Goal: Information Seeking & Learning: Check status

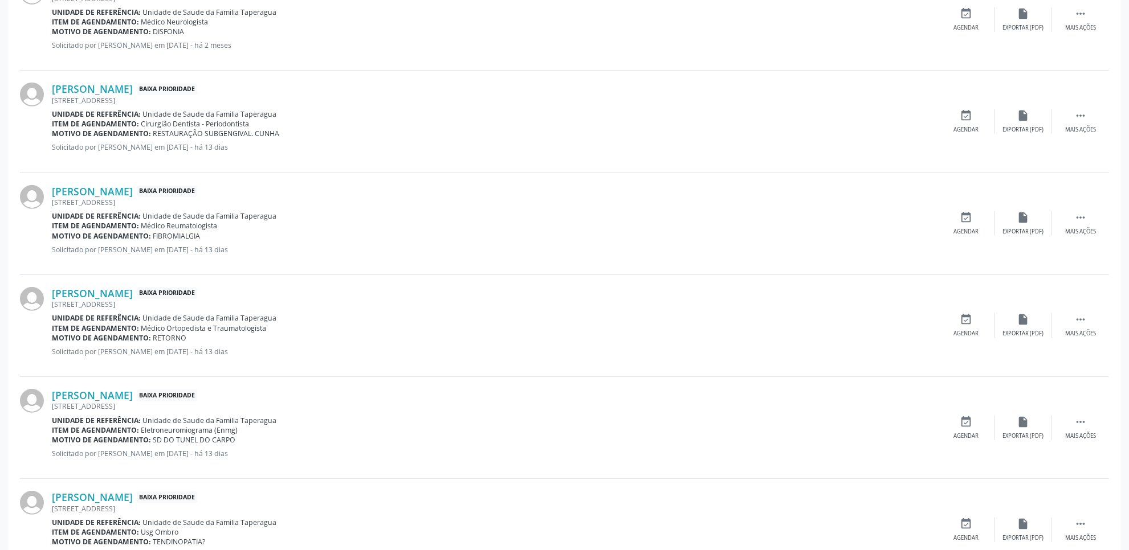
scroll to position [491, 0]
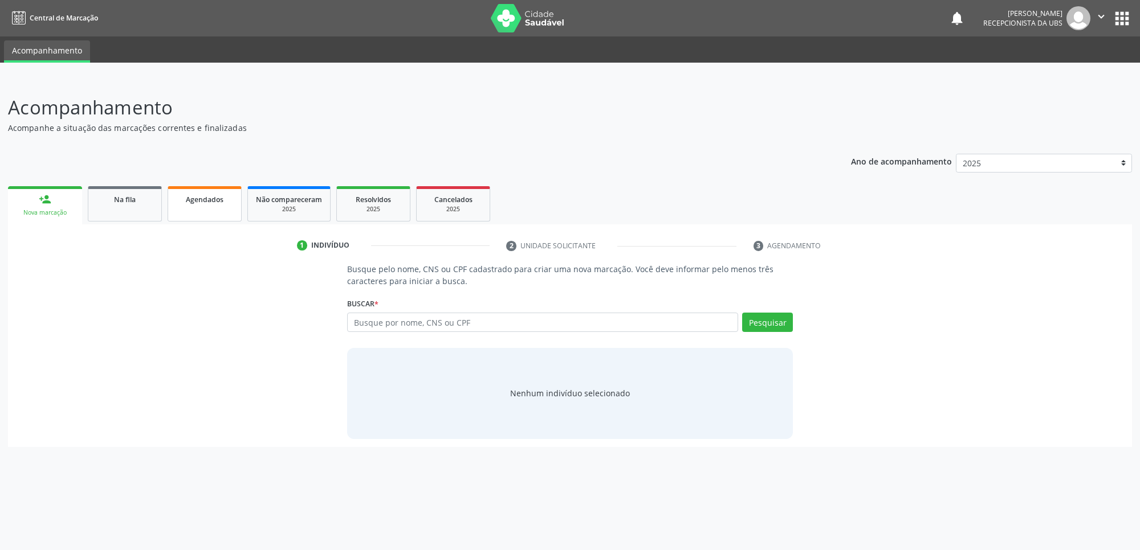
click at [205, 193] on div "Agendados" at bounding box center [204, 199] width 57 height 12
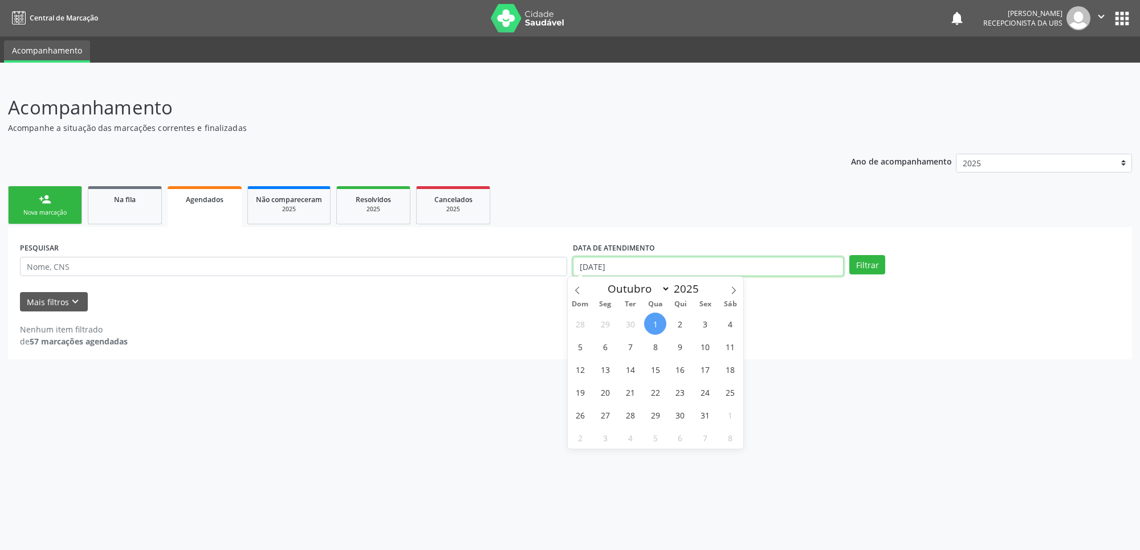
click at [661, 272] on input "[DATE]" at bounding box center [708, 266] width 271 height 19
click at [653, 325] on span "1" at bounding box center [655, 324] width 22 height 22
type input "[DATE]"
click at [731, 293] on icon at bounding box center [733, 291] width 8 height 8
select select "10"
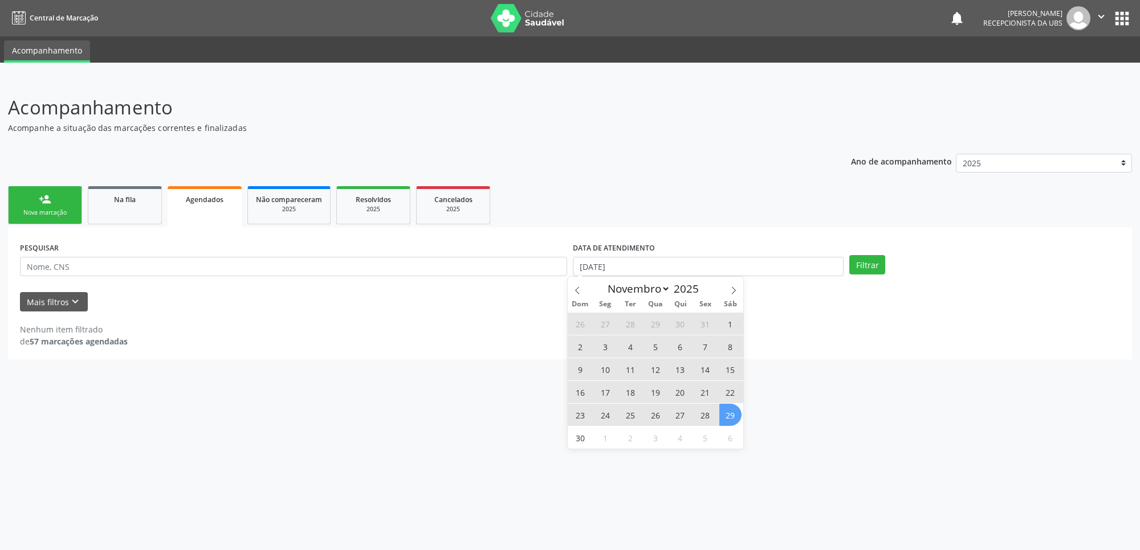
click at [733, 422] on span "29" at bounding box center [730, 415] width 22 height 22
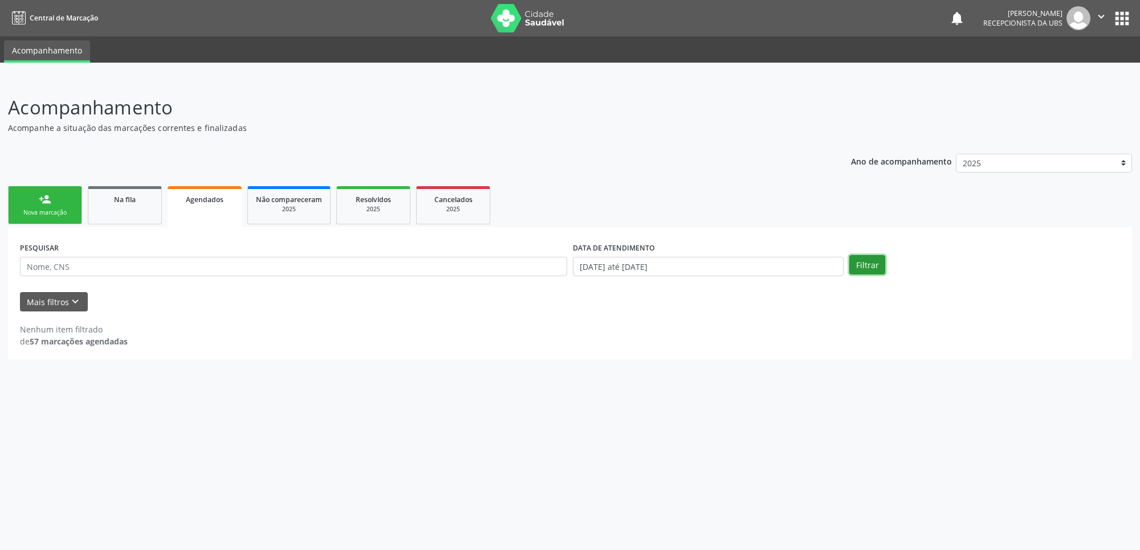
click at [866, 262] on button "Filtrar" at bounding box center [867, 264] width 36 height 19
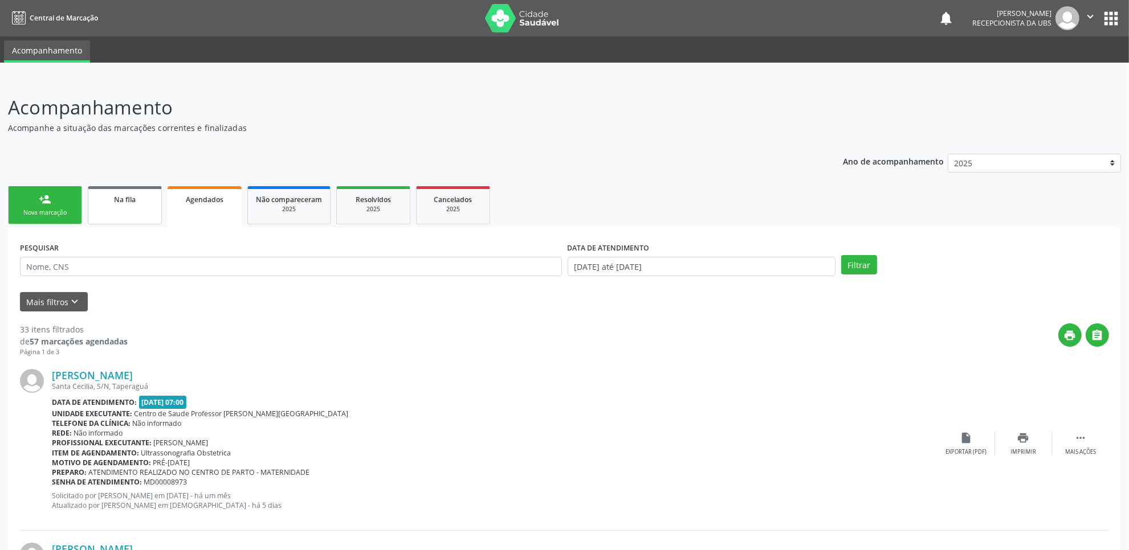
click at [132, 197] on span "Na fila" at bounding box center [125, 200] width 22 height 10
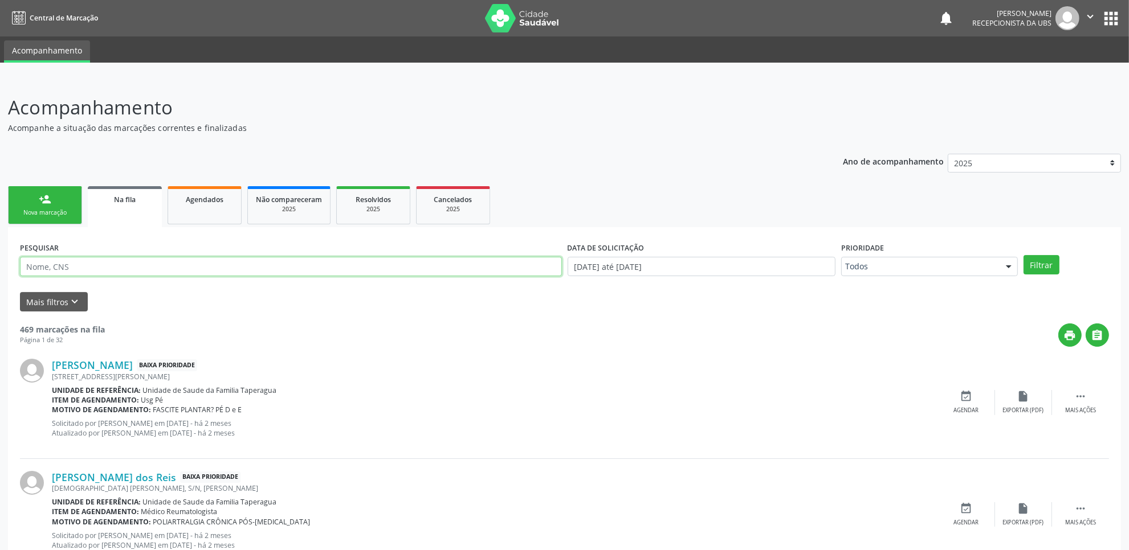
click at [201, 271] on input "text" at bounding box center [291, 266] width 542 height 19
paste input "704301503543794"
type input "704301503543794"
click at [1023, 255] on button "Filtrar" at bounding box center [1041, 264] width 36 height 19
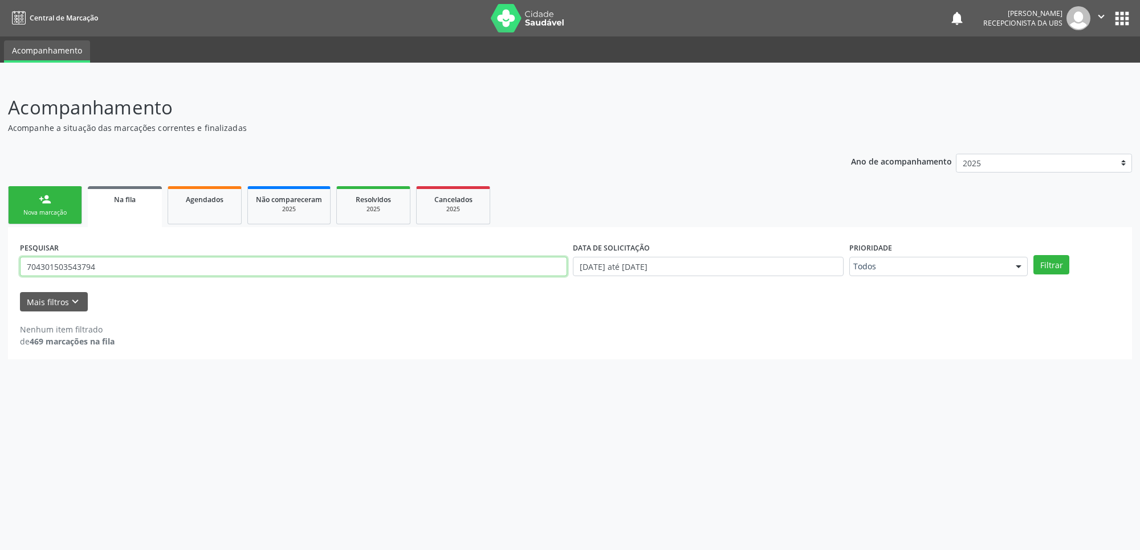
click at [421, 269] on input "704301503543794" at bounding box center [293, 266] width 547 height 19
click at [373, 272] on input "text" at bounding box center [293, 266] width 547 height 19
click at [373, 274] on input "text" at bounding box center [293, 266] width 547 height 19
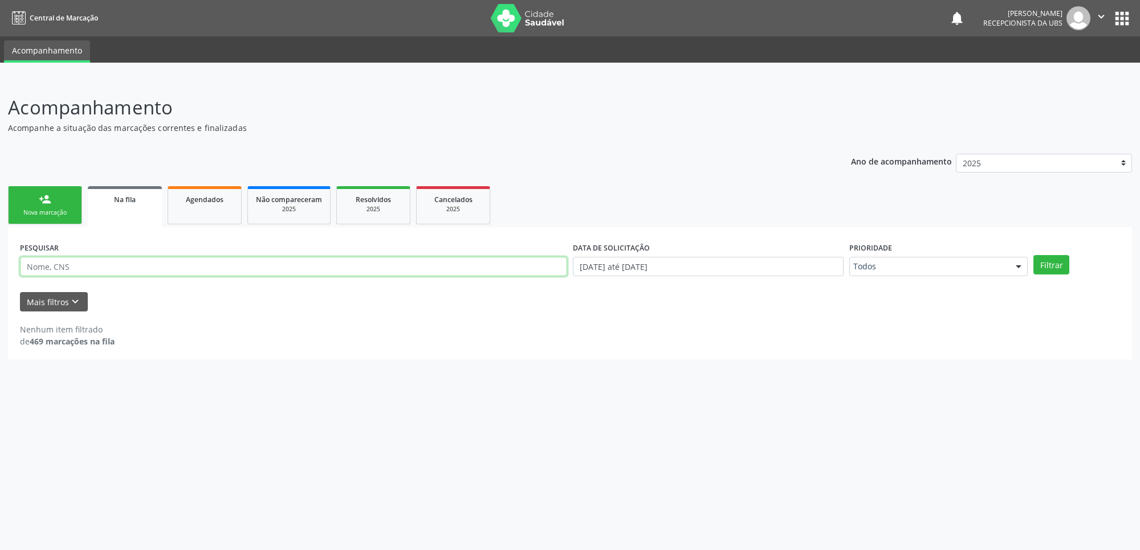
paste input "203611091260003"
click at [1033, 255] on button "Filtrar" at bounding box center [1051, 264] width 36 height 19
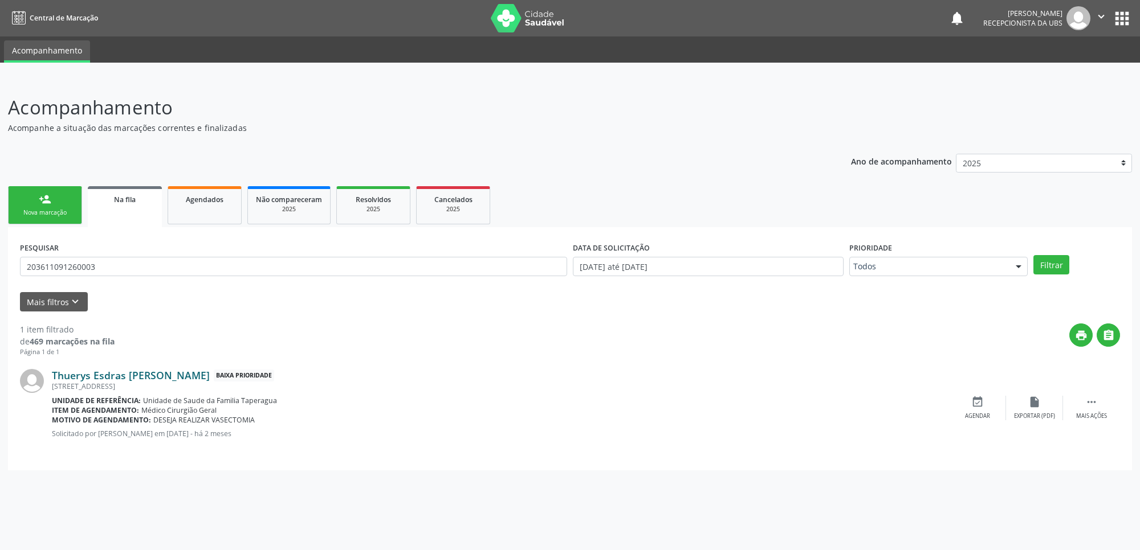
click at [148, 372] on link "Thuerys Esdras Maragy Alves" at bounding box center [131, 375] width 158 height 13
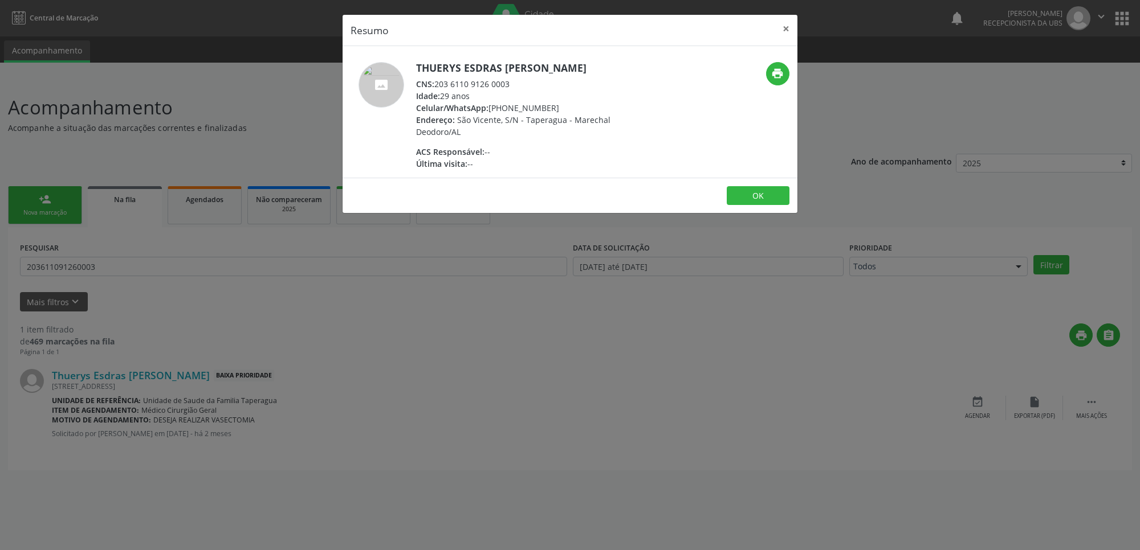
click at [545, 326] on div "Resumo × Thuerys Esdras Maragy Alves CNS: 203 6110 9126 0003 Idade: 29 anos Cel…" at bounding box center [570, 275] width 1140 height 550
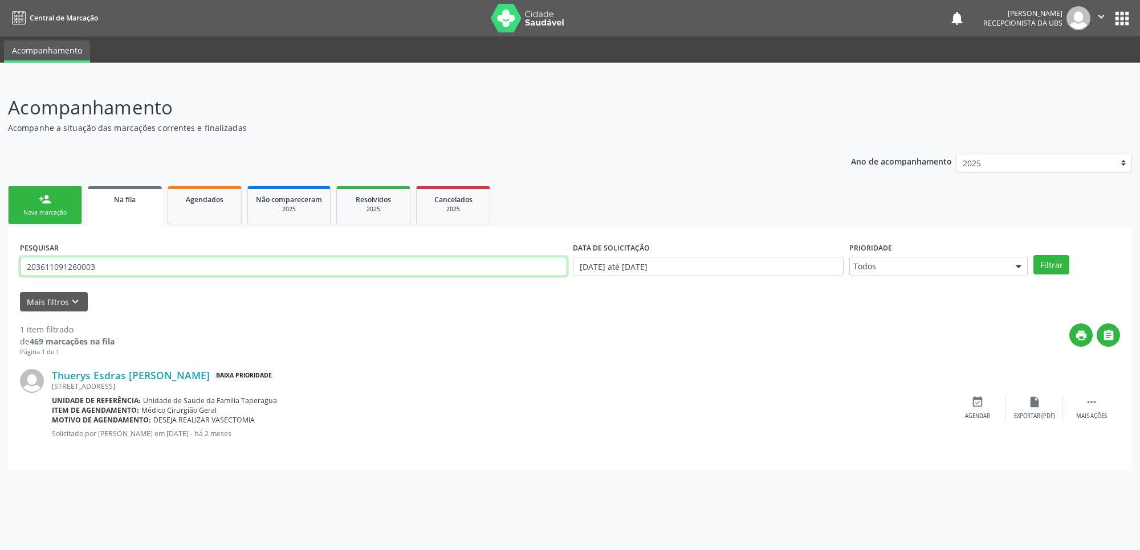
click at [169, 262] on input "203611091260003" at bounding box center [293, 266] width 547 height 19
paste input "700208934141924"
type input "700208934141924"
click at [1033, 255] on button "Filtrar" at bounding box center [1051, 264] width 36 height 19
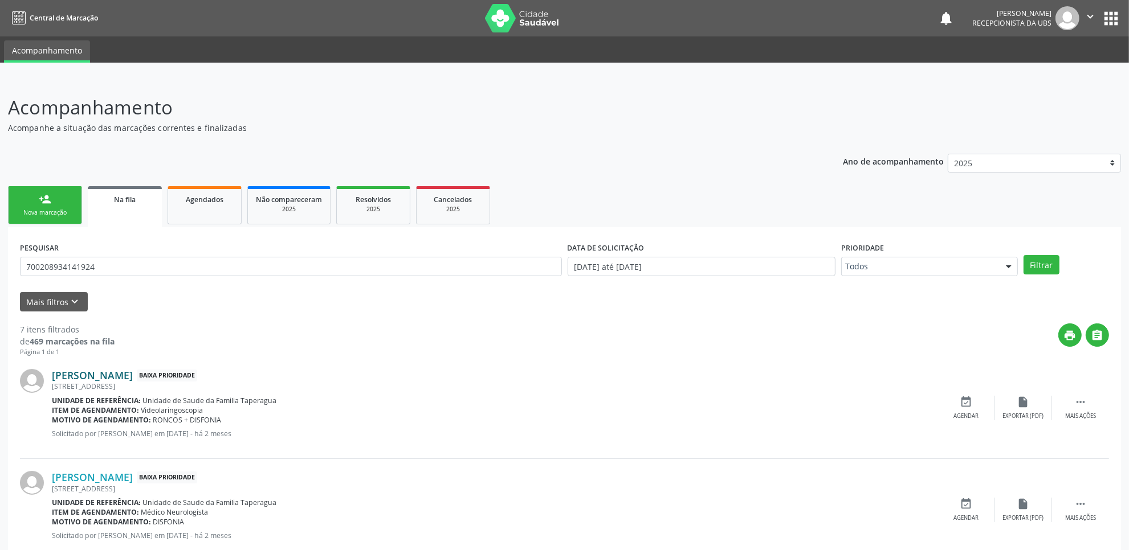
click at [133, 372] on link "Daniela Maragy Alves Galvao" at bounding box center [92, 375] width 81 height 13
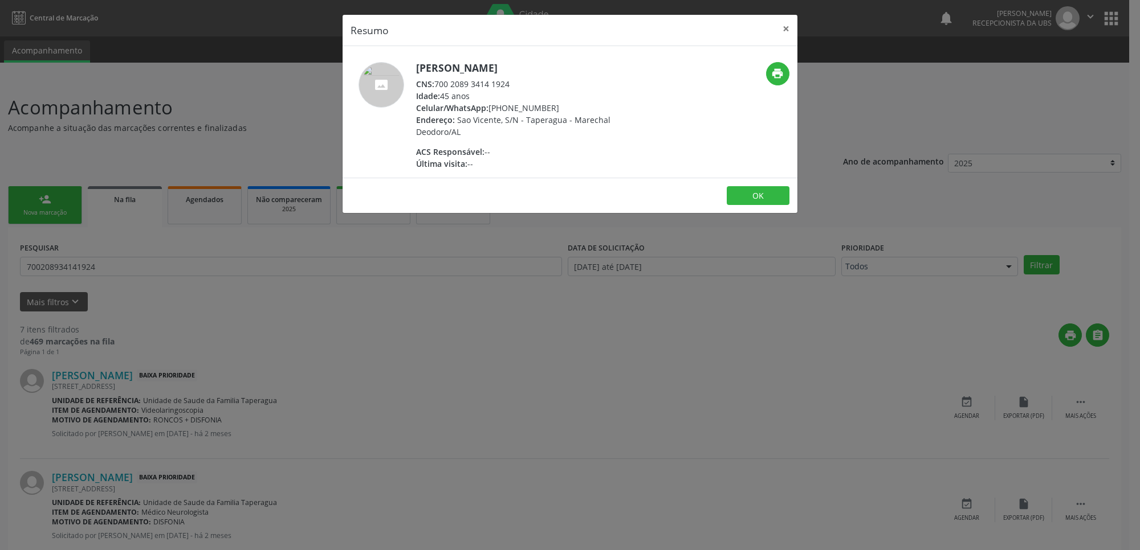
click at [471, 446] on div "Resumo × Daniela Maragy Alves Galvao CNS: 700 2089 3414 1924 Idade: 45 anos Cel…" at bounding box center [570, 275] width 1140 height 550
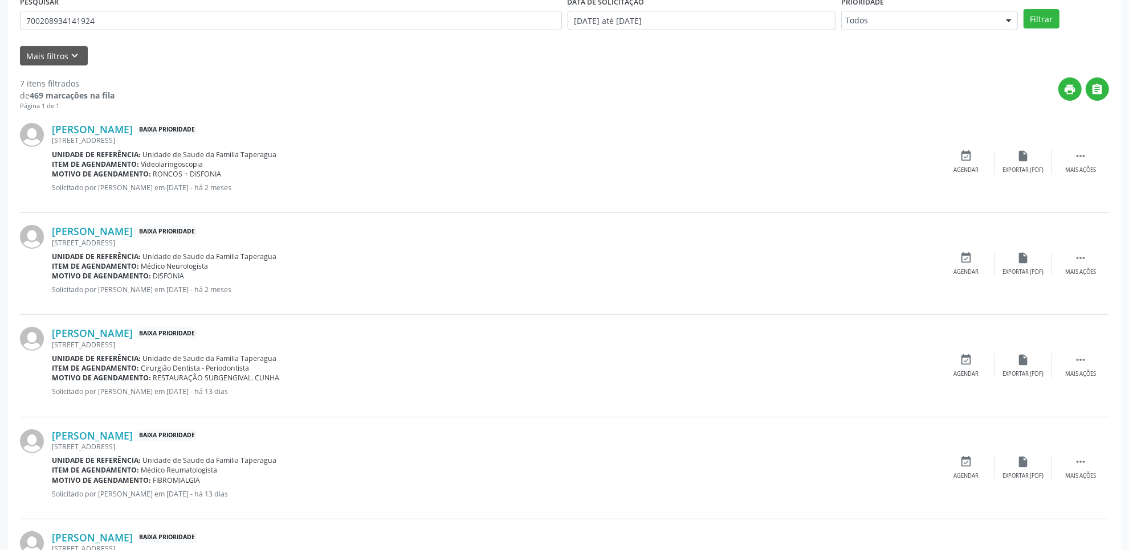
scroll to position [254, 0]
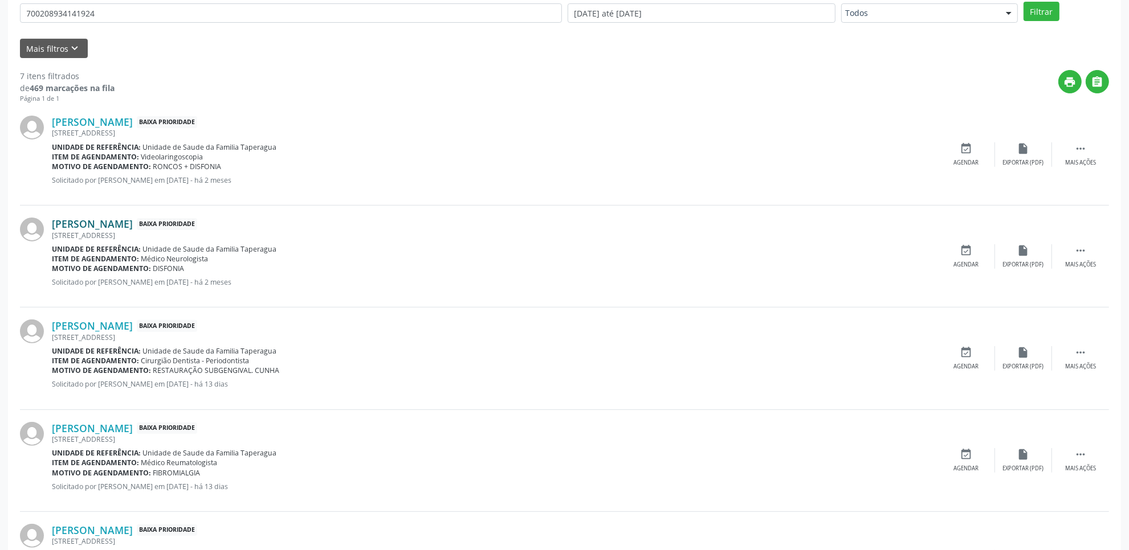
click at [133, 224] on link "Daniela Maragy Alves Galvao" at bounding box center [92, 224] width 81 height 13
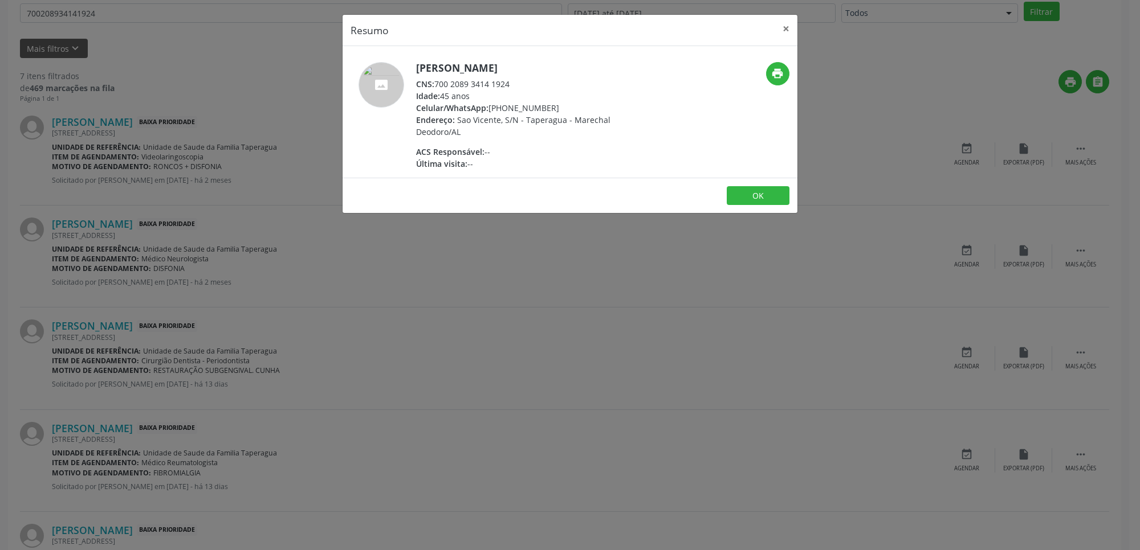
click at [493, 296] on div "Resumo × Daniela Maragy Alves Galvao CNS: 700 2089 3414 1924 Idade: 45 anos Cel…" at bounding box center [570, 275] width 1140 height 550
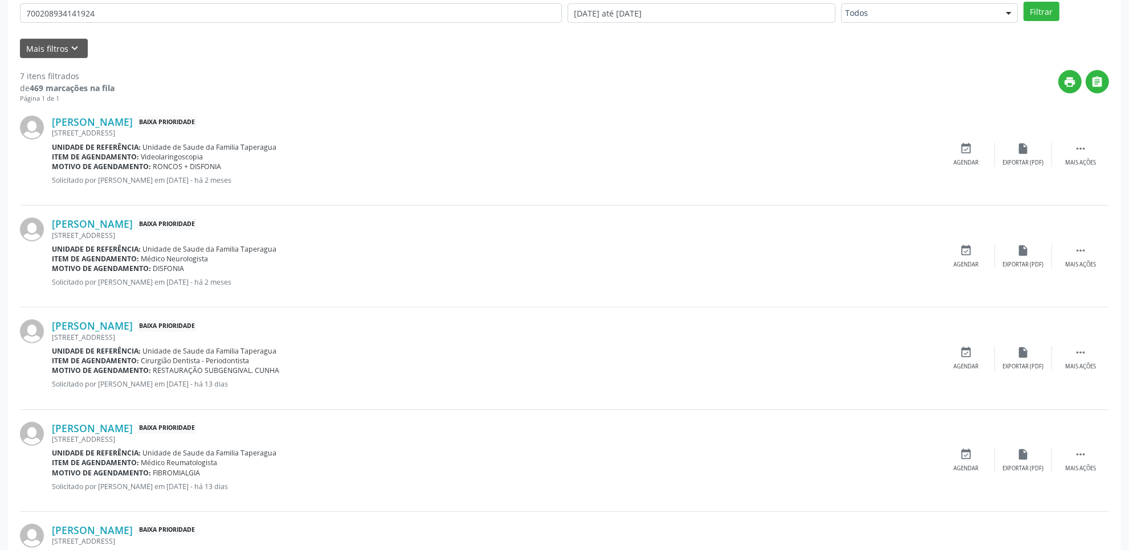
scroll to position [541, 0]
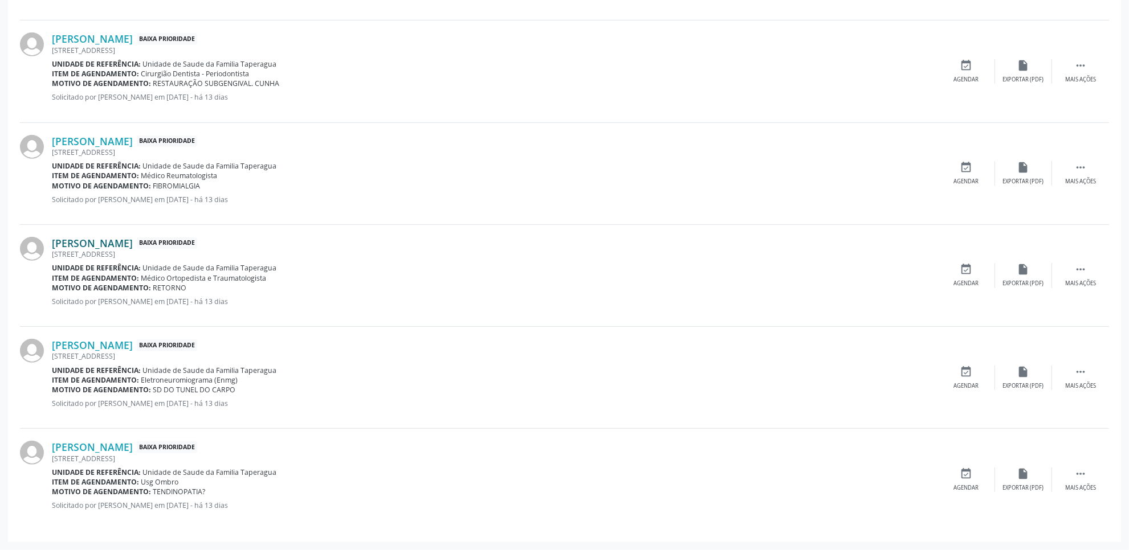
click at [133, 243] on link "Daniela Maragy Alves Galvao" at bounding box center [92, 243] width 81 height 13
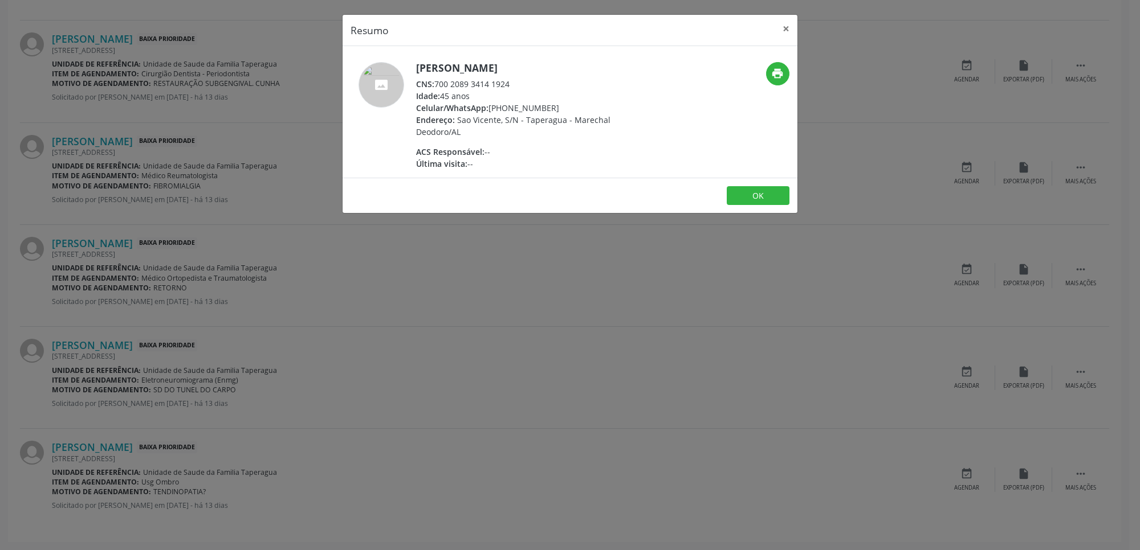
click at [268, 300] on div "Resumo × Daniela Maragy Alves Galvao CNS: 700 2089 3414 1924 Idade: 45 anos Cel…" at bounding box center [570, 275] width 1140 height 550
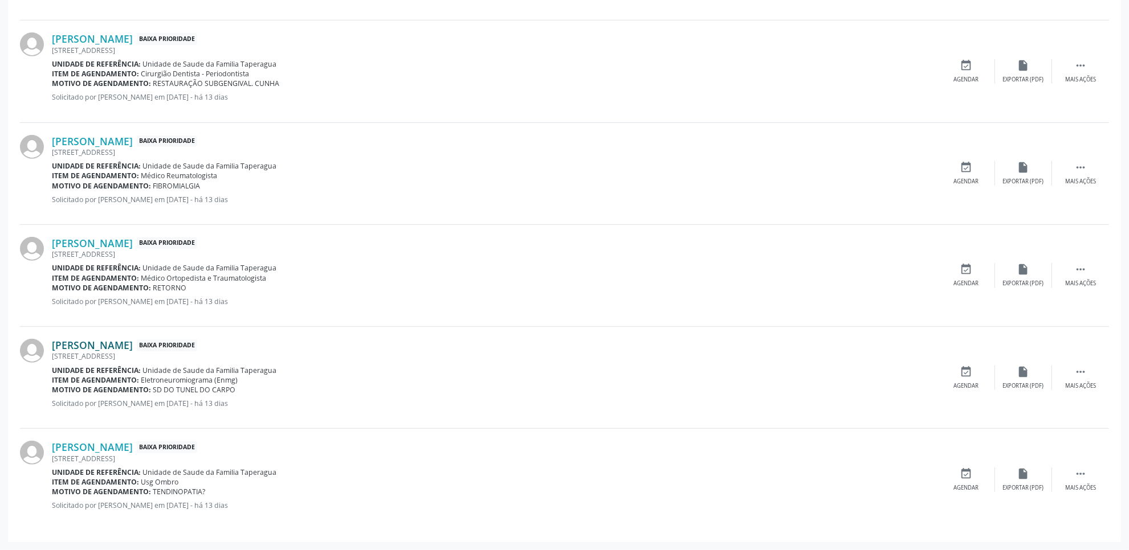
click at [133, 350] on link "Daniela Maragy Alves Galvao" at bounding box center [92, 345] width 81 height 13
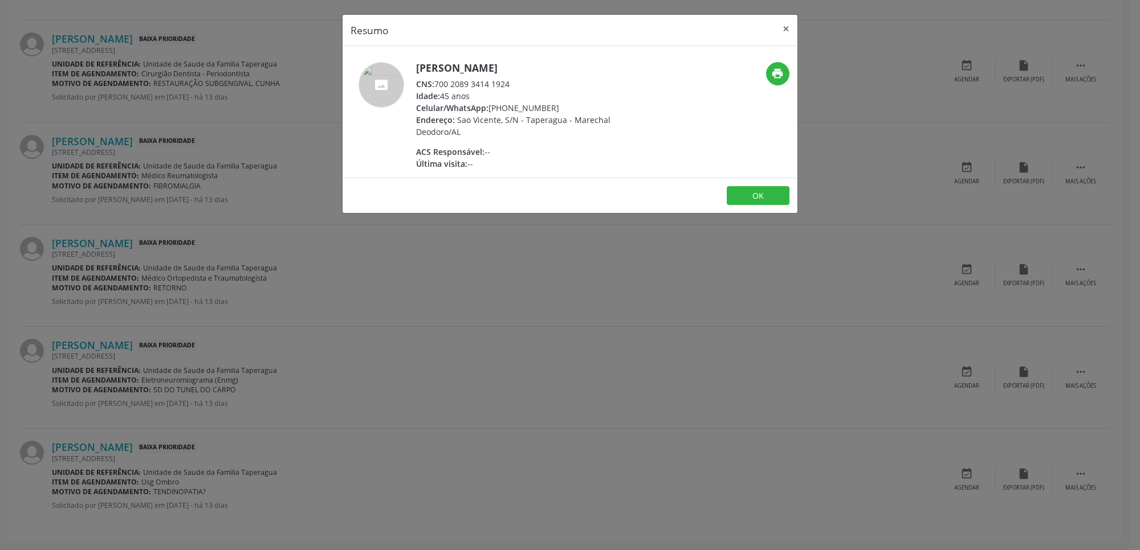
click at [470, 292] on div "Resumo × Daniela Maragy Alves Galvao CNS: 700 2089 3414 1924 Idade: 45 anos Cel…" at bounding box center [570, 275] width 1140 height 550
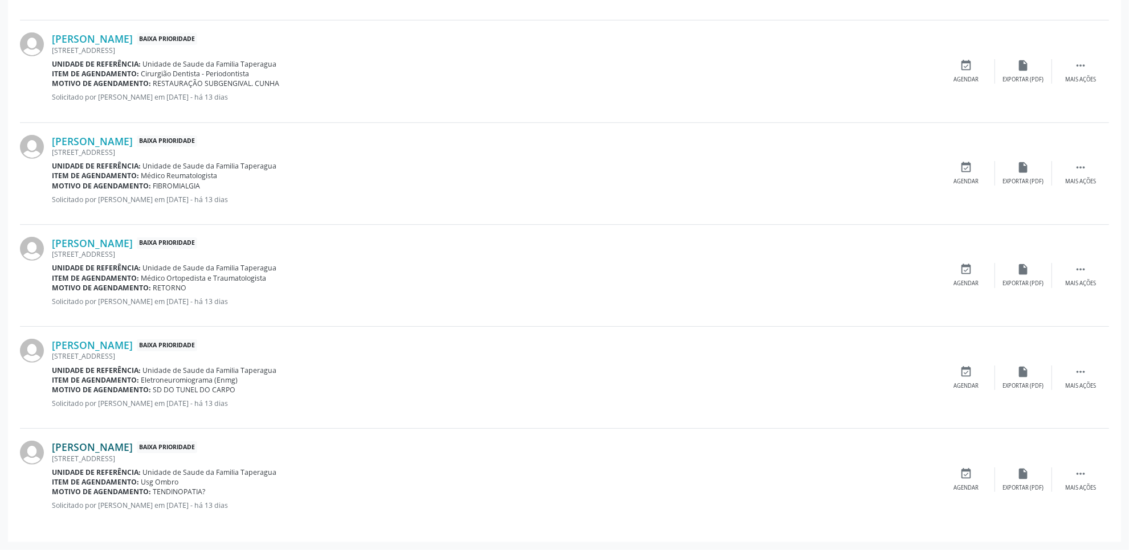
click at [133, 447] on link "Daniela Maragy Alves Galvao" at bounding box center [92, 447] width 81 height 13
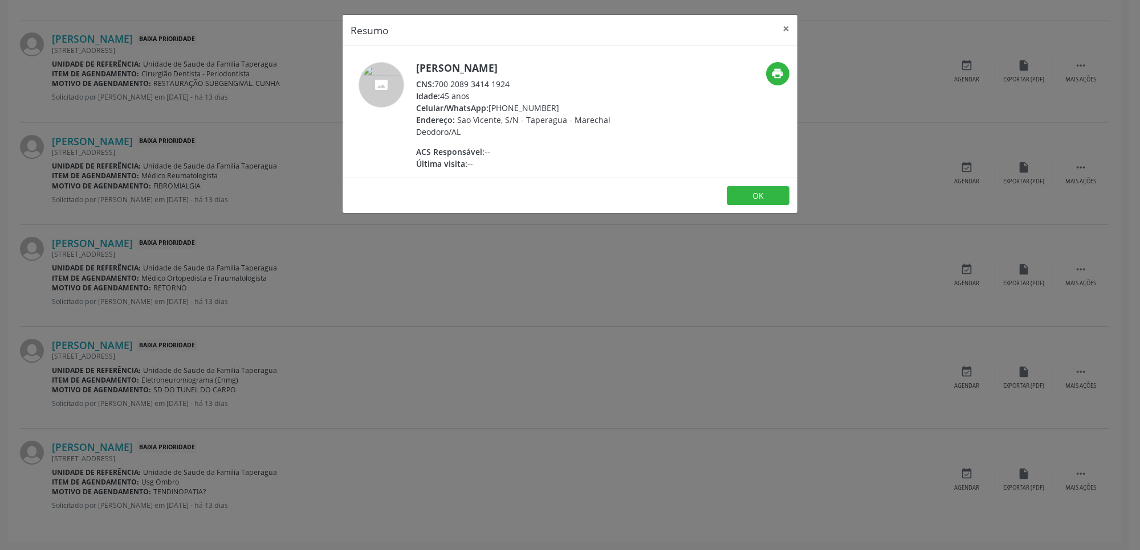
click at [505, 352] on div "Resumo × Daniela Maragy Alves Galvao CNS: 700 2089 3414 1924 Idade: 45 anos Cel…" at bounding box center [570, 275] width 1140 height 550
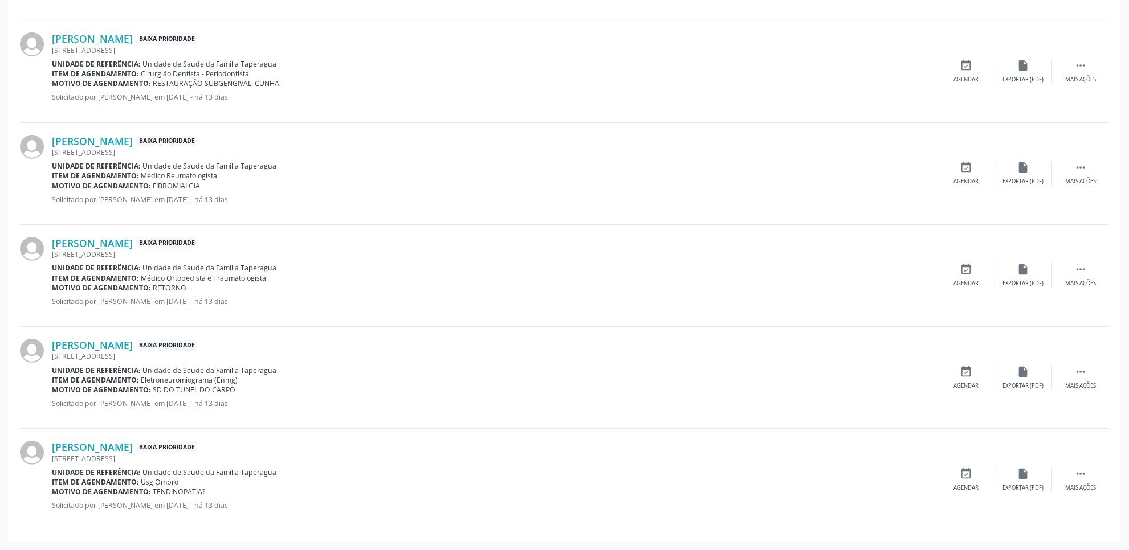
scroll to position [0, 0]
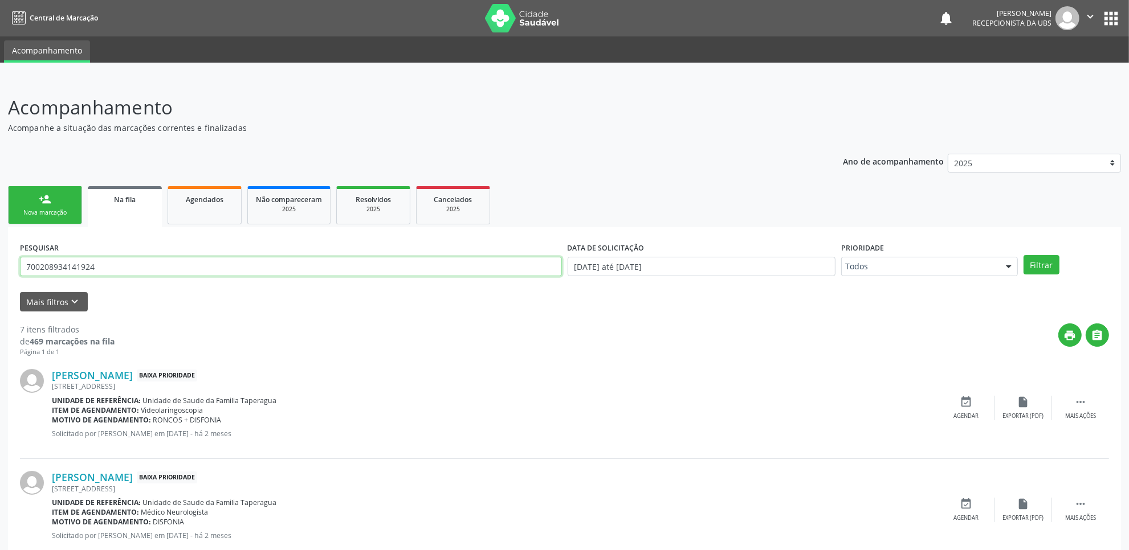
click at [58, 265] on input "700208934141924" at bounding box center [291, 266] width 542 height 19
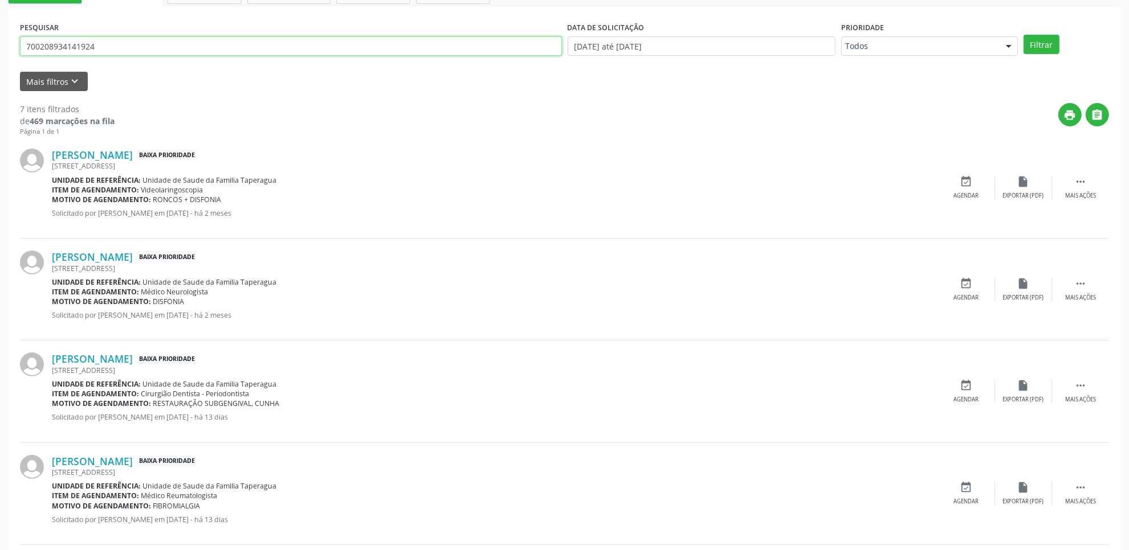
scroll to position [156, 0]
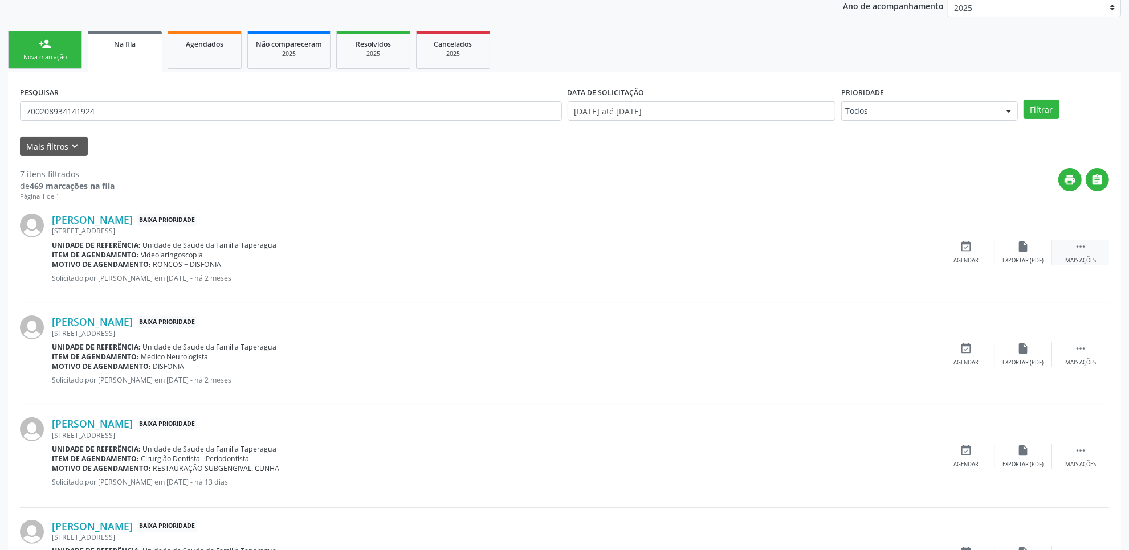
click at [1063, 256] on div " Mais ações" at bounding box center [1080, 252] width 57 height 25
click at [1026, 257] on div "Editar" at bounding box center [1023, 261] width 18 height 8
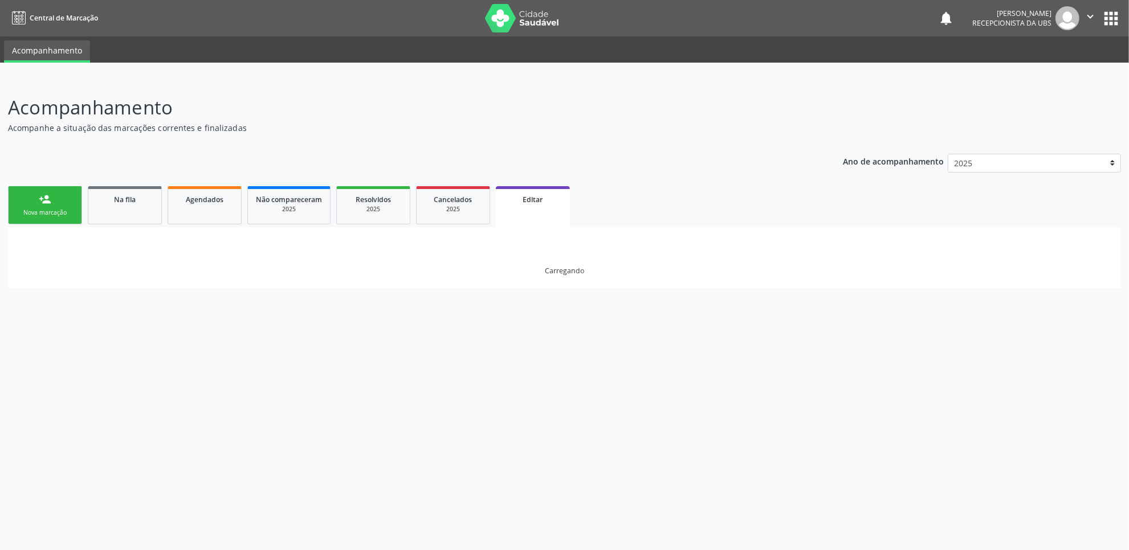
scroll to position [0, 0]
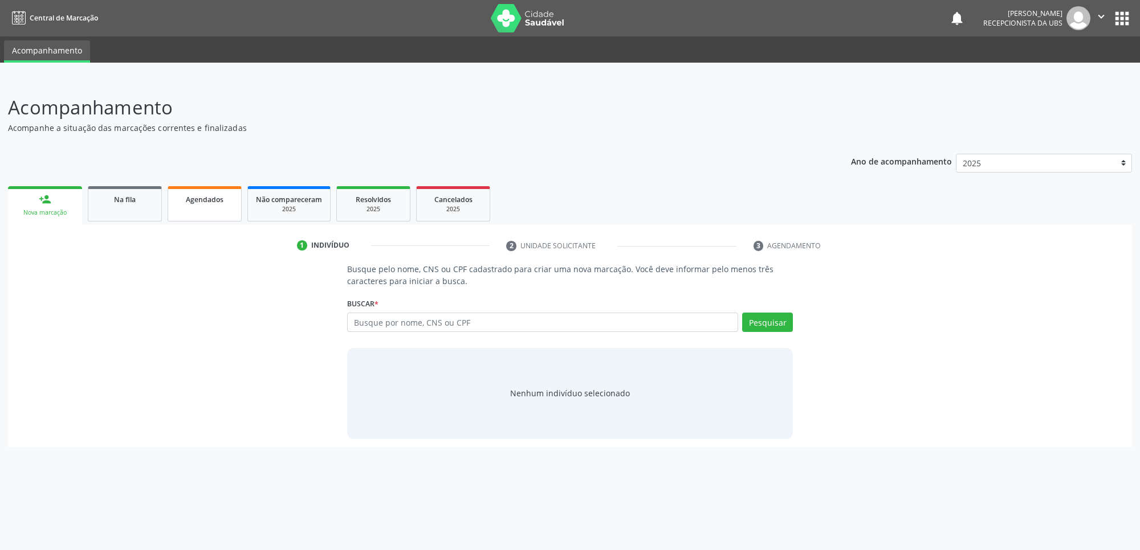
click at [219, 206] on link "Agendados" at bounding box center [205, 203] width 74 height 35
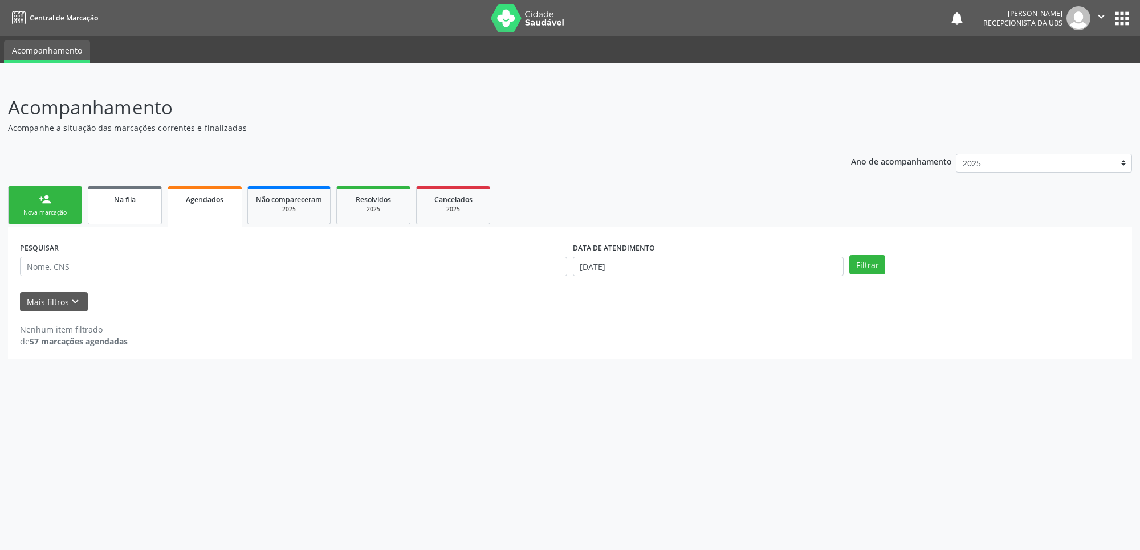
click at [127, 199] on span "Na fila" at bounding box center [125, 200] width 22 height 10
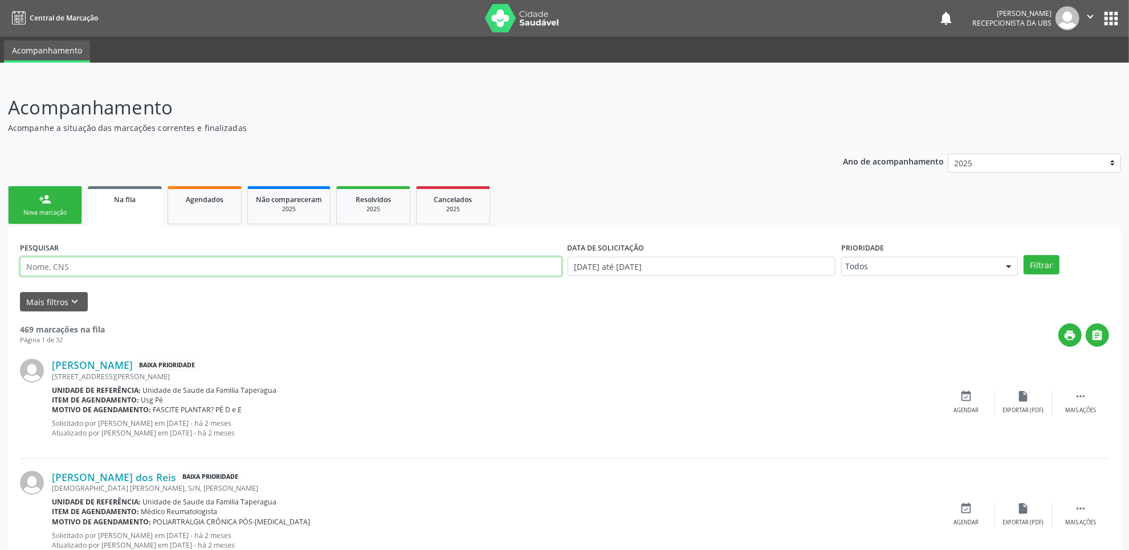
click at [191, 269] on input "text" at bounding box center [291, 266] width 542 height 19
paste input "700208934141924"
type input "700208934141924"
click at [1023, 255] on button "Filtrar" at bounding box center [1041, 264] width 36 height 19
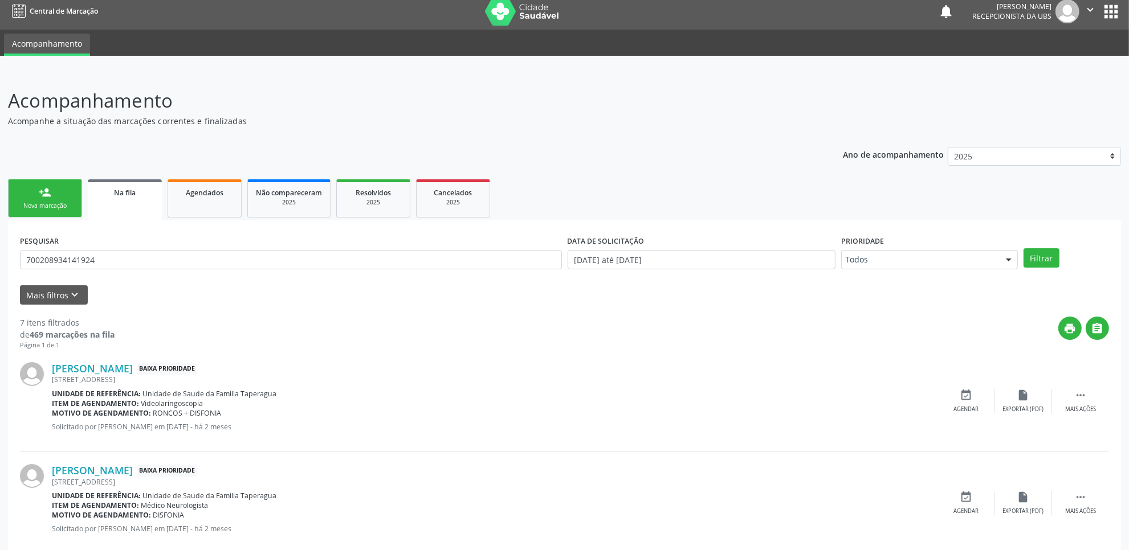
scroll to position [92, 0]
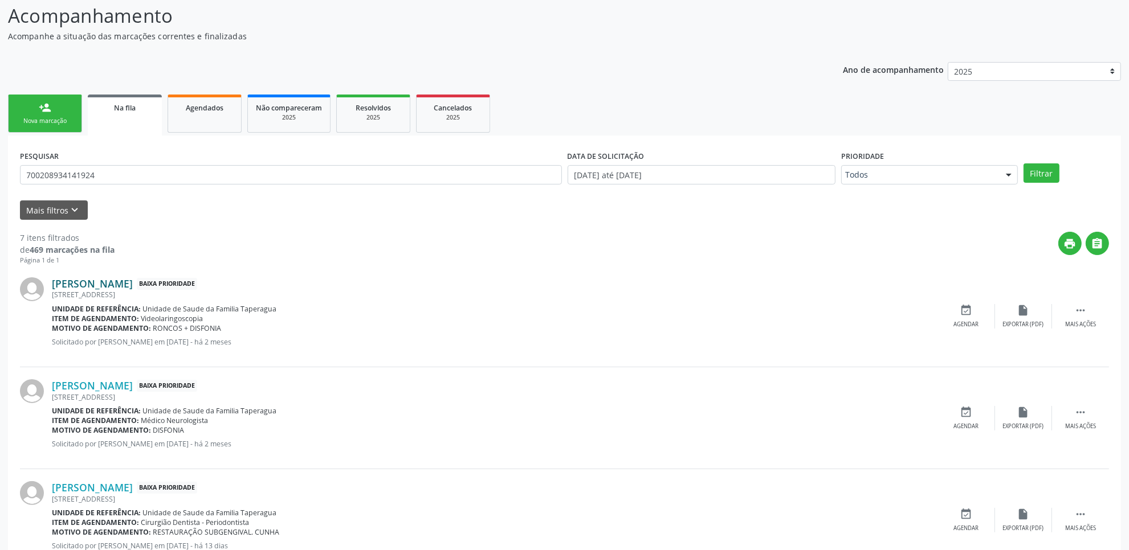
click at [133, 283] on link "Daniela Maragy Alves Galvao" at bounding box center [92, 284] width 81 height 13
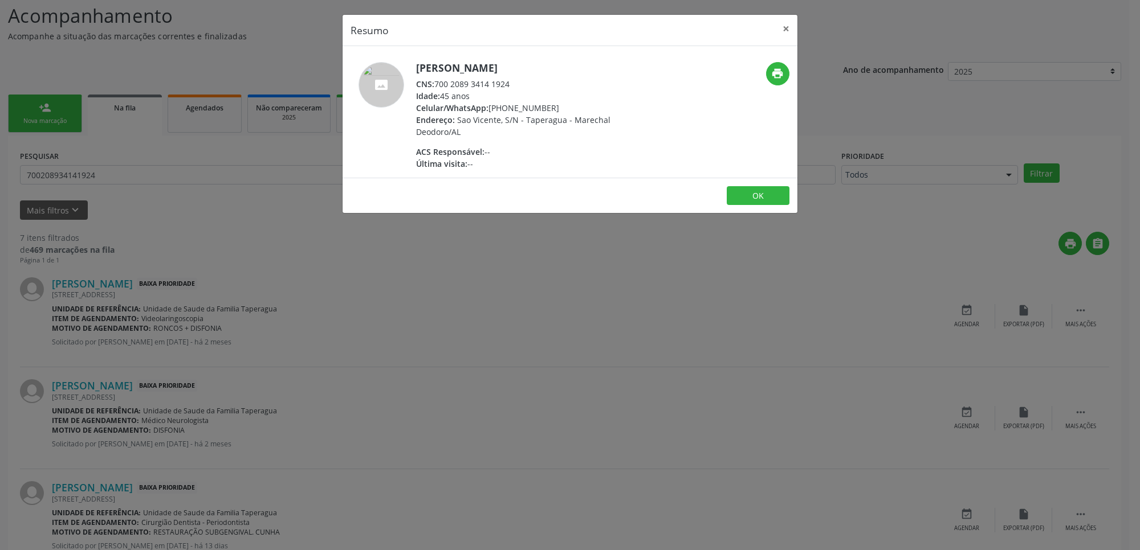
click at [684, 315] on div "Resumo × Daniela Maragy Alves Galvao CNS: 700 2089 3414 1924 Idade: 45 anos Cel…" at bounding box center [570, 275] width 1140 height 550
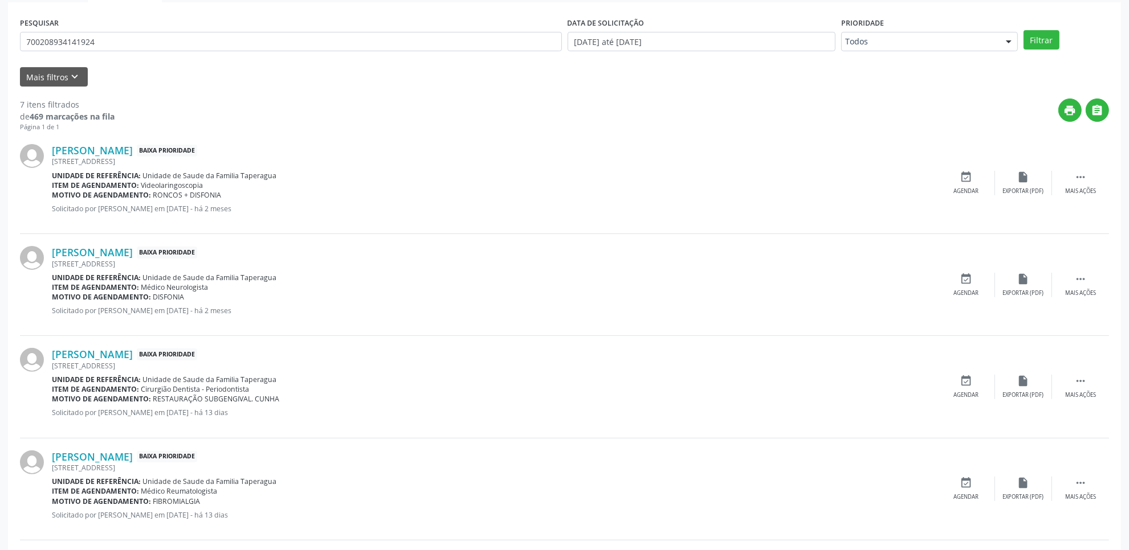
scroll to position [243, 0]
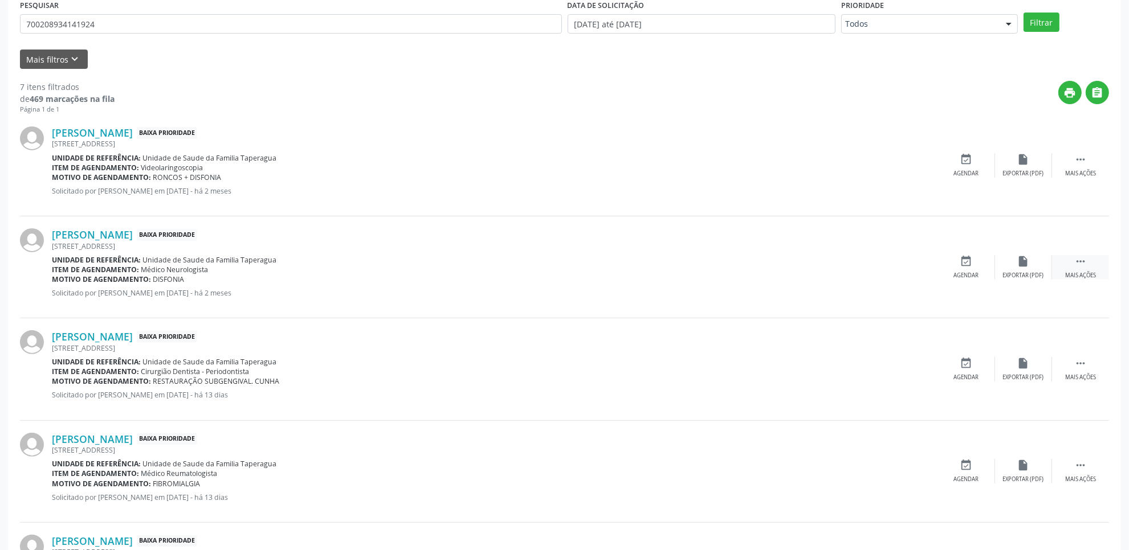
click at [1071, 272] on div "Mais ações" at bounding box center [1080, 276] width 31 height 8
click at [1021, 274] on div "Editar" at bounding box center [1023, 276] width 18 height 8
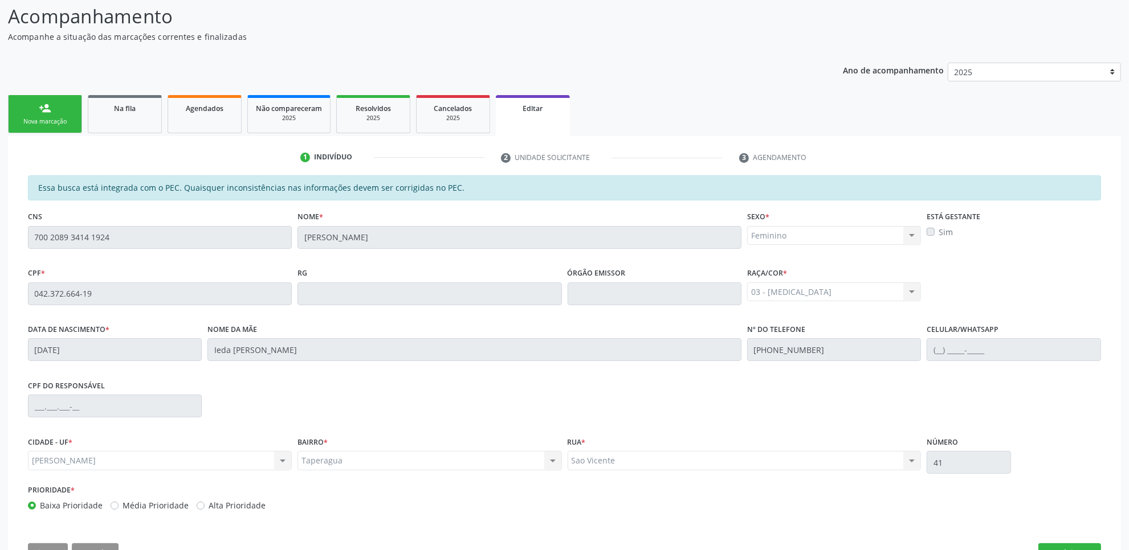
scroll to position [132, 0]
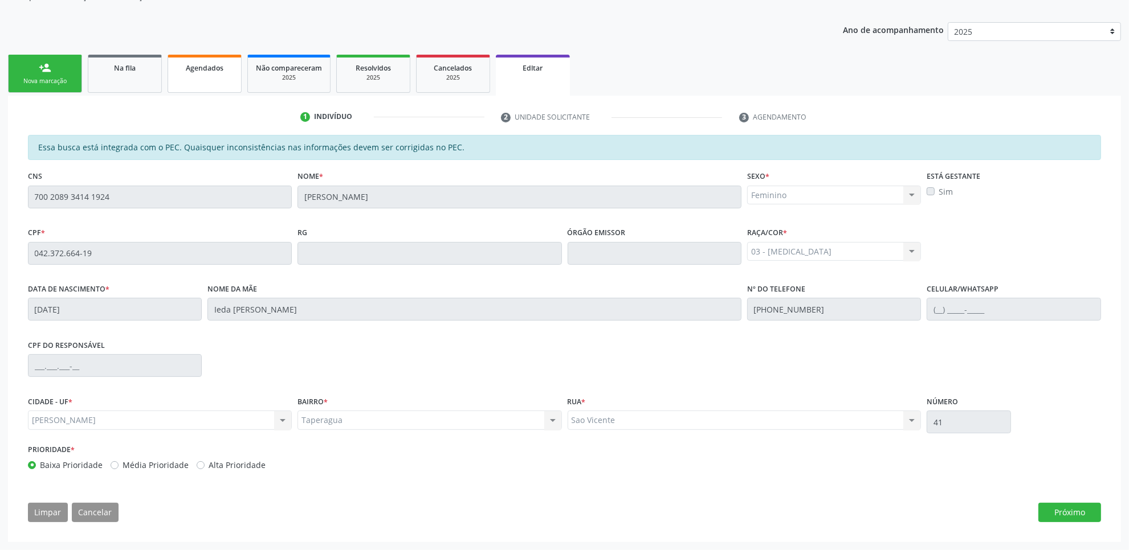
click at [195, 69] on span "Agendados" at bounding box center [205, 68] width 38 height 10
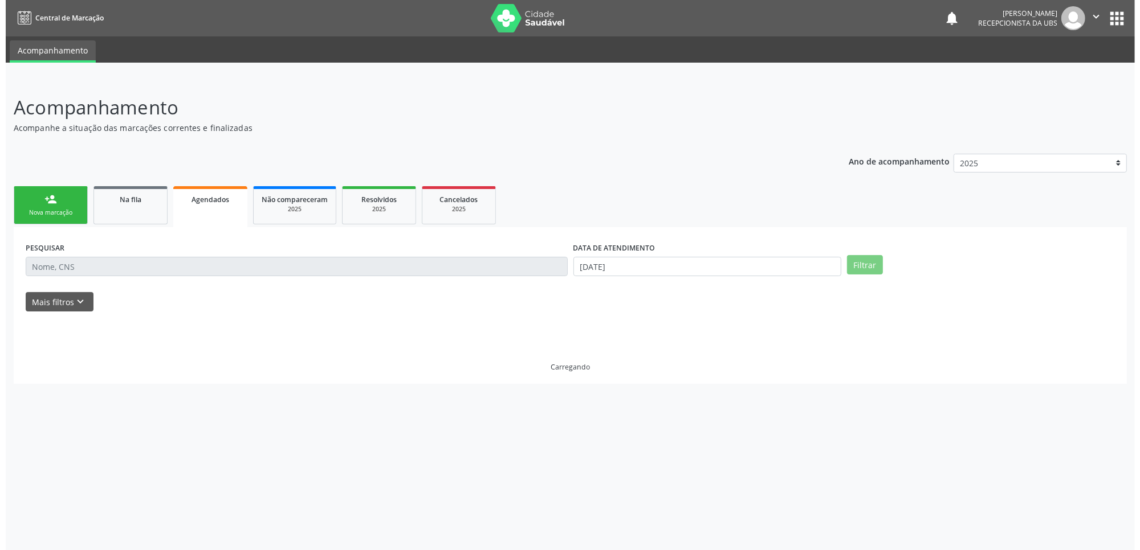
scroll to position [0, 0]
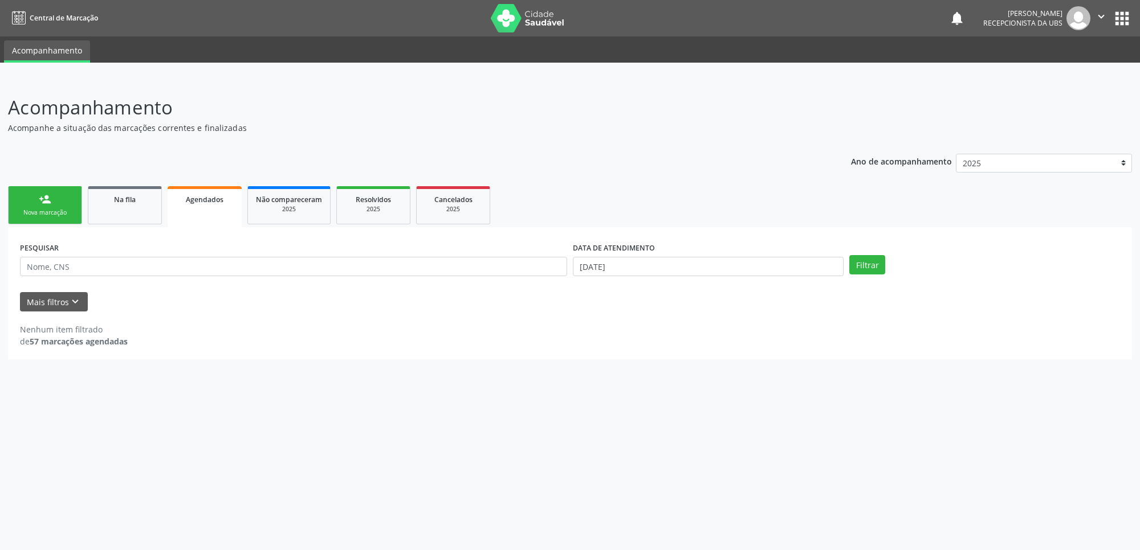
click at [530, 131] on p "Acompanhe a situação das marcações correntes e finalizadas" at bounding box center [401, 128] width 786 height 12
click at [530, 132] on p "Acompanhe a situação das marcações correntes e finalizadas" at bounding box center [401, 128] width 786 height 12
drag, startPoint x: 530, startPoint y: 132, endPoint x: 593, endPoint y: 120, distance: 64.4
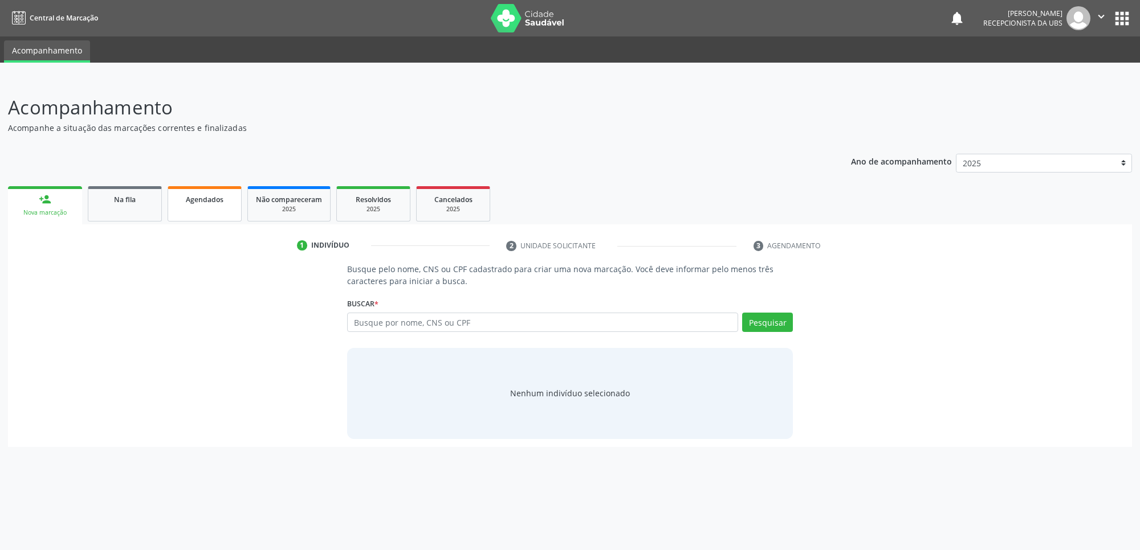
click at [188, 209] on link "Agendados" at bounding box center [205, 203] width 74 height 35
select select "9"
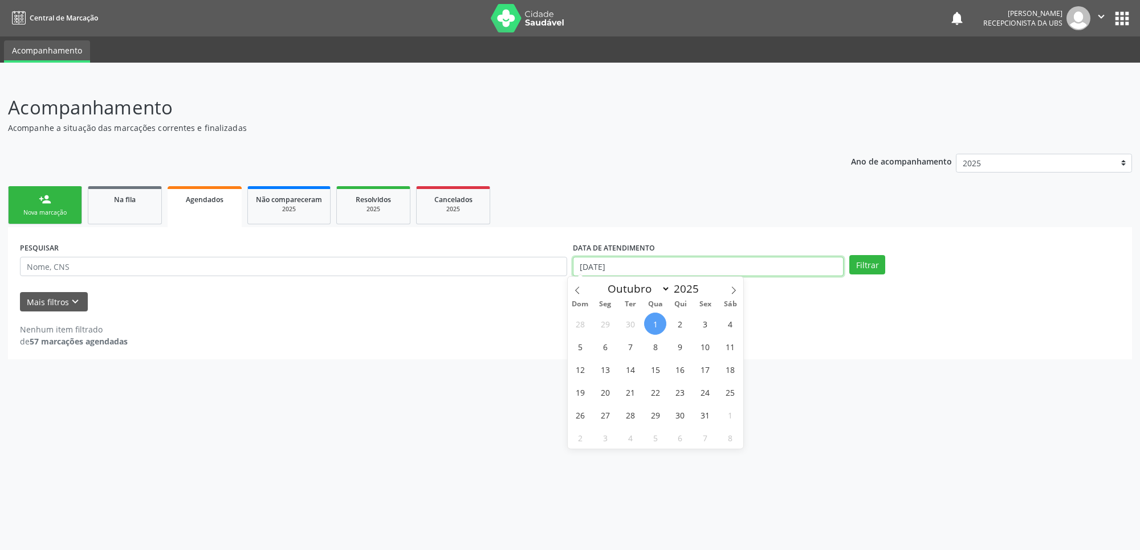
click at [647, 261] on input "[DATE]" at bounding box center [708, 266] width 271 height 19
click at [643, 305] on span "Qua" at bounding box center [655, 304] width 25 height 7
click at [650, 318] on span "1" at bounding box center [655, 324] width 22 height 22
type input "[DATE]"
click at [736, 284] on span at bounding box center [733, 286] width 19 height 19
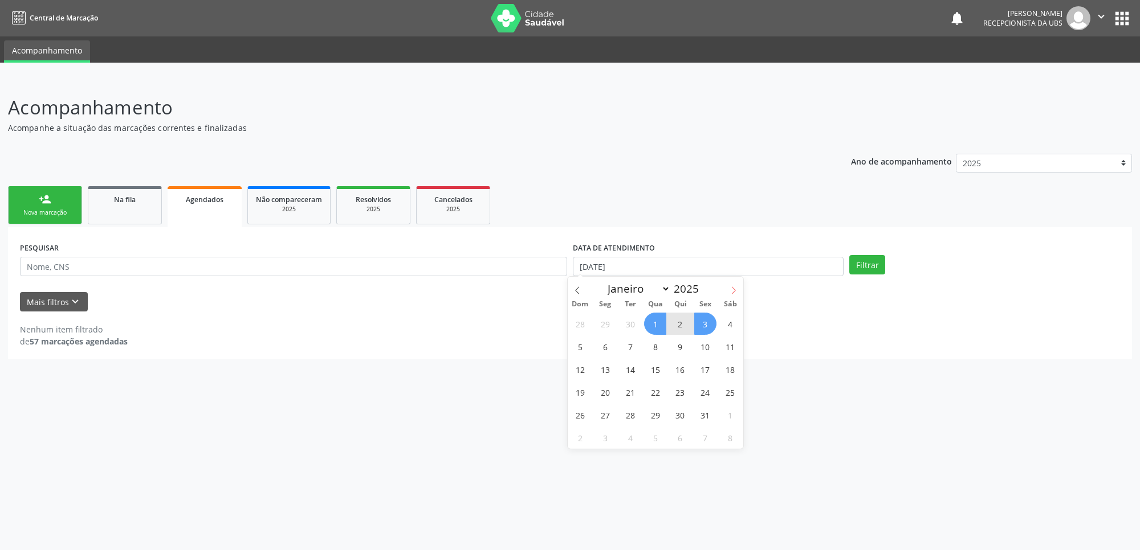
select select "10"
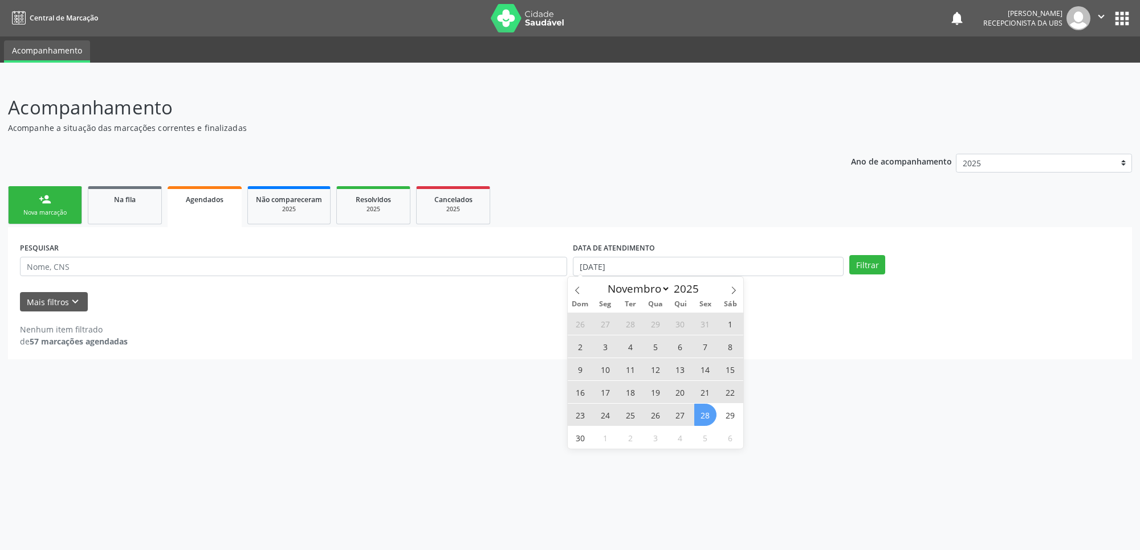
click at [713, 420] on span "28" at bounding box center [705, 415] width 22 height 22
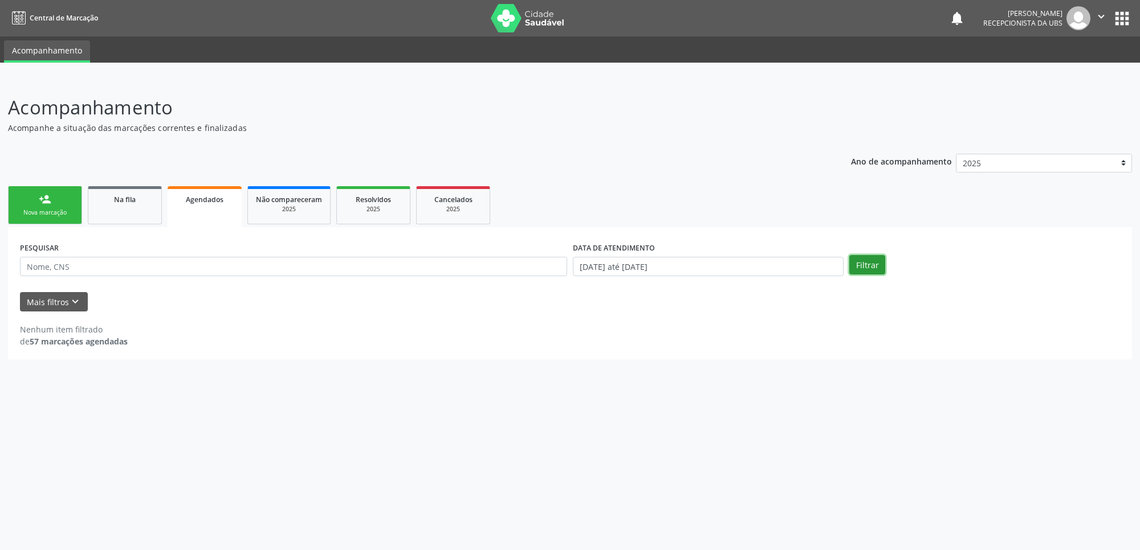
click at [866, 263] on button "Filtrar" at bounding box center [867, 264] width 36 height 19
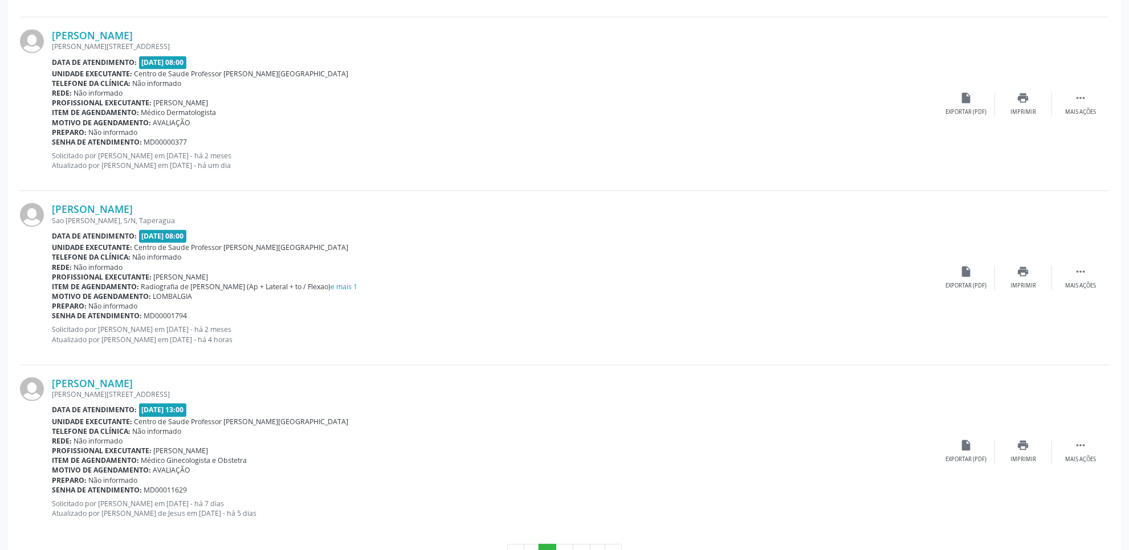
scroll to position [2482, 0]
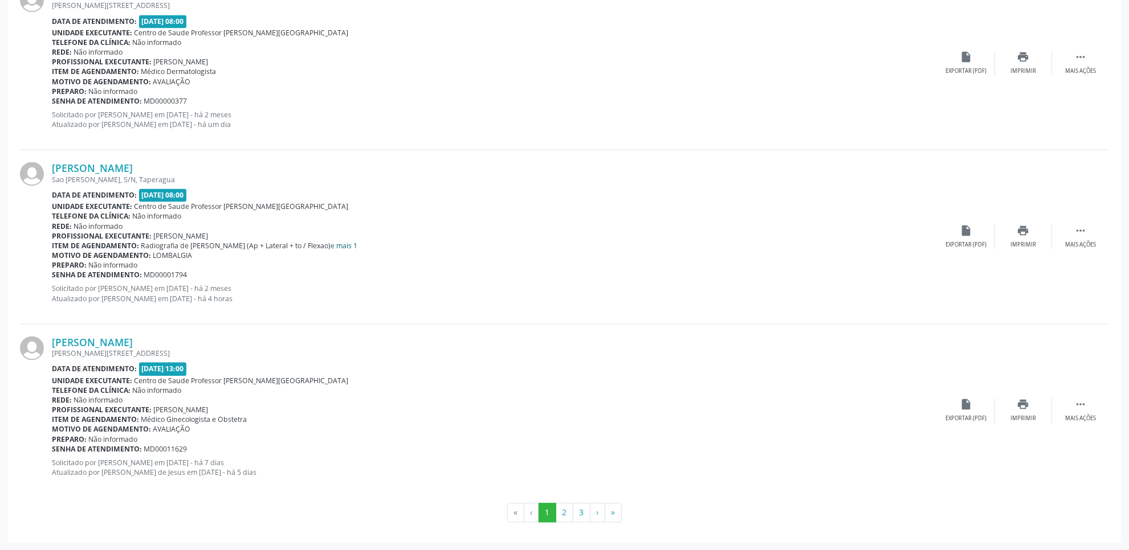
click at [343, 244] on link "e mais 1" at bounding box center [344, 246] width 27 height 10
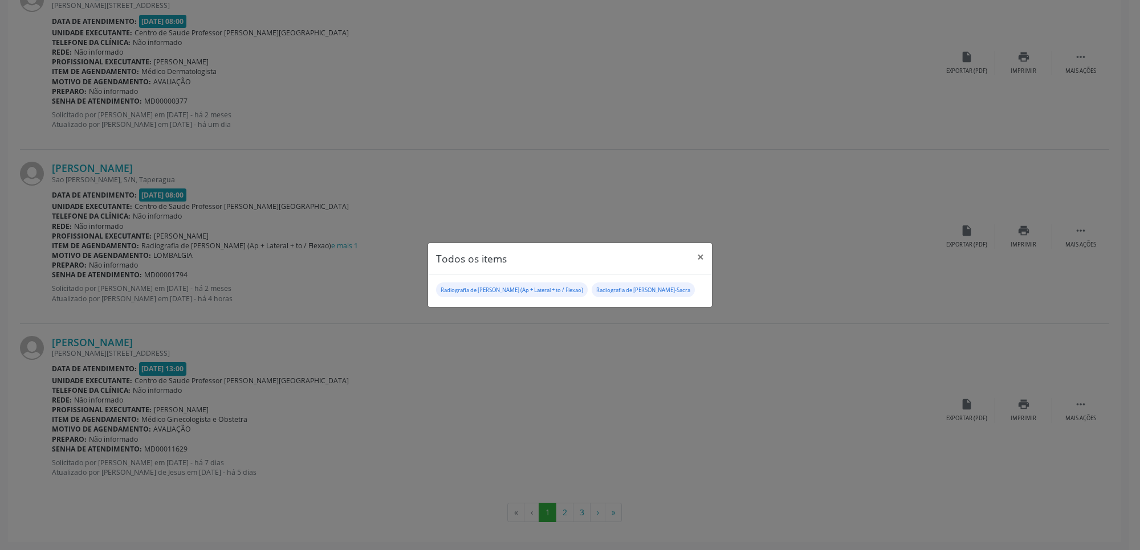
click at [450, 128] on div "Todos os items × Radiografia de Coluna Cervical (Ap + Lateral + to / Flexao) Ra…" at bounding box center [570, 275] width 1140 height 550
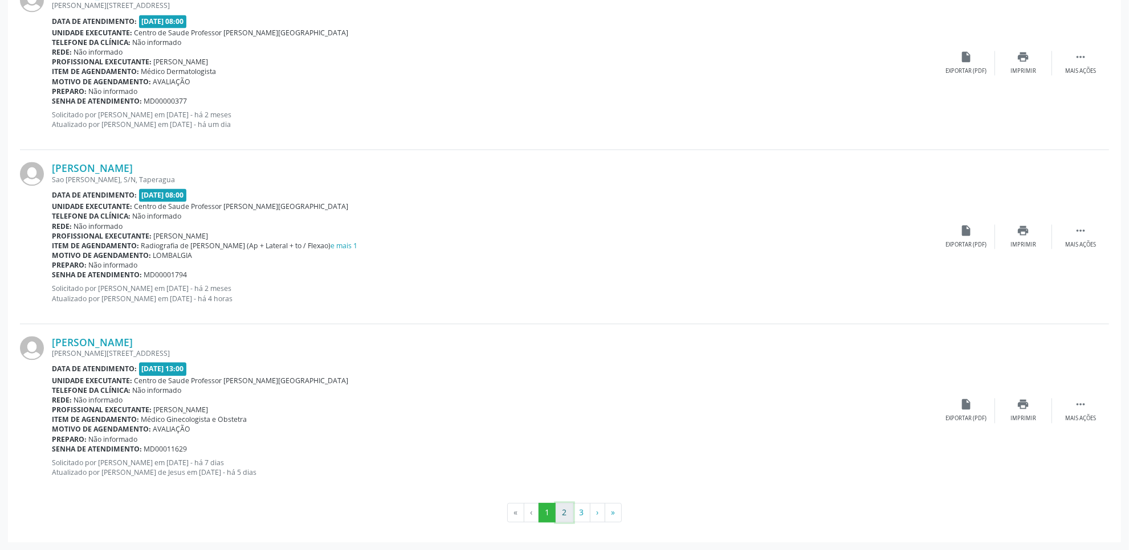
click at [564, 515] on button "2" at bounding box center [565, 512] width 18 height 19
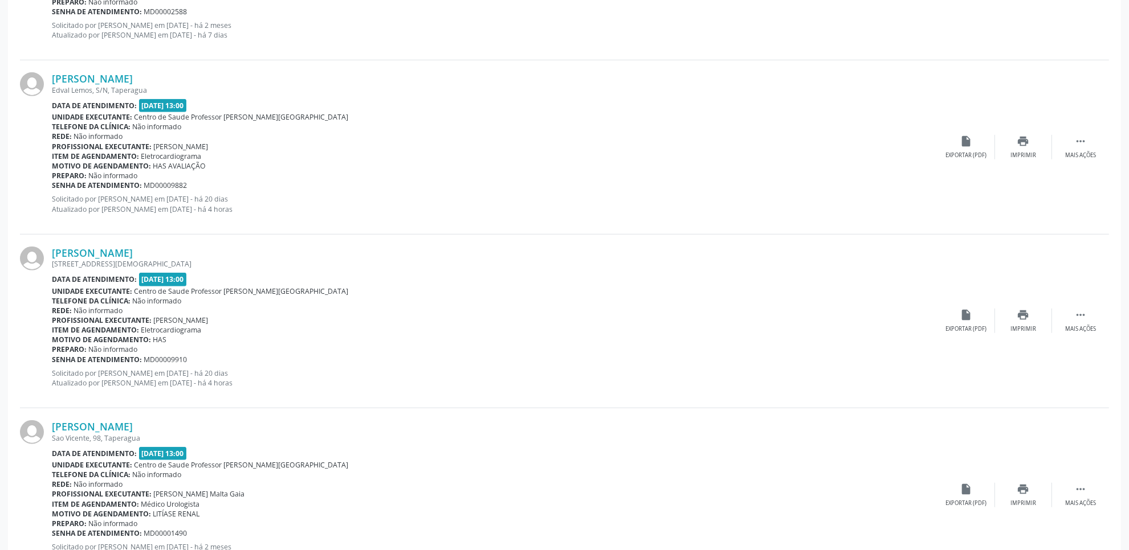
scroll to position [811, 0]
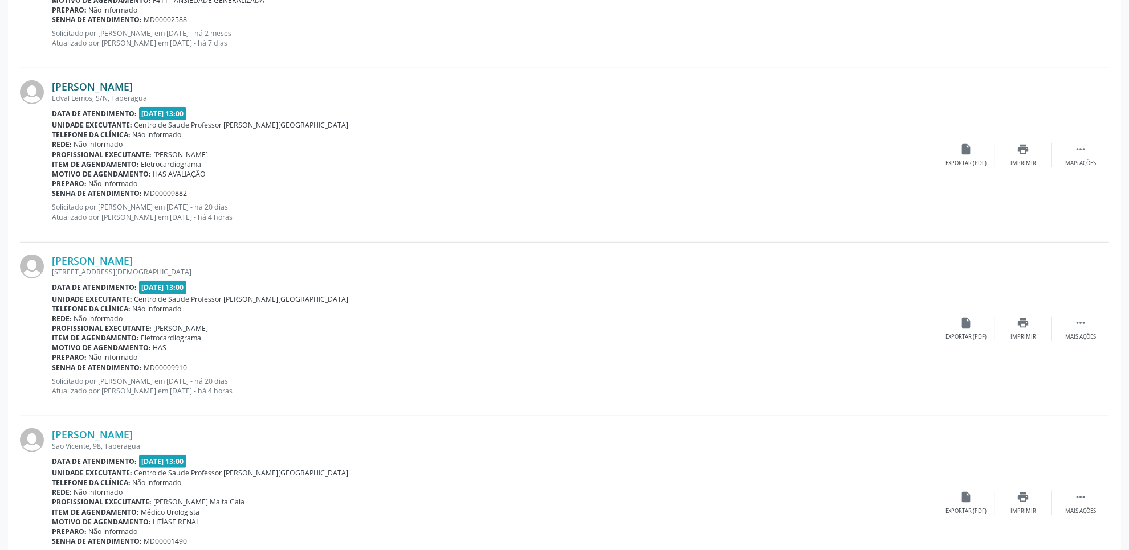
click at [133, 86] on link "[PERSON_NAME]" at bounding box center [92, 86] width 81 height 13
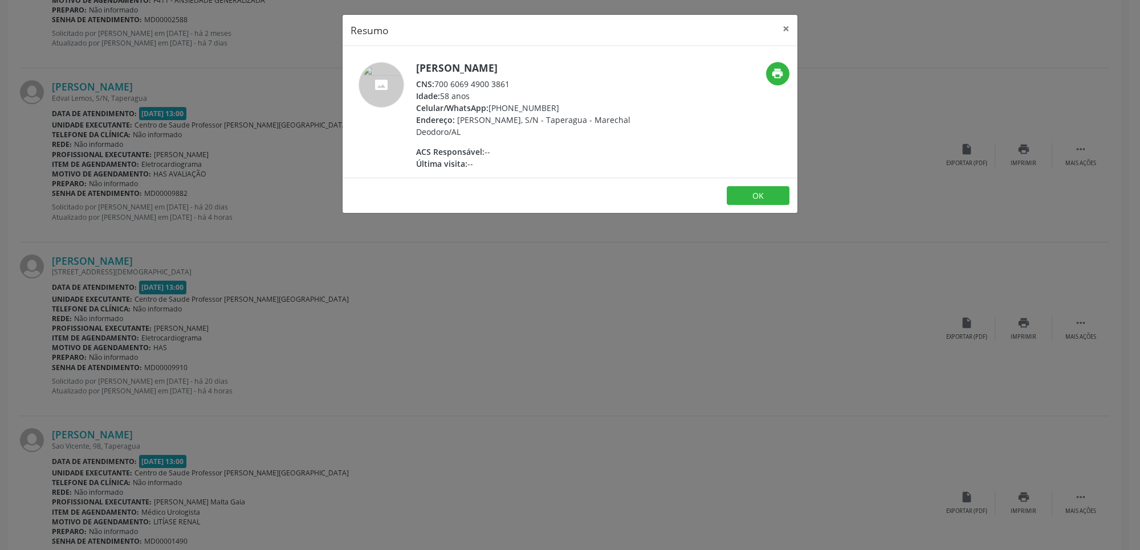
drag, startPoint x: 436, startPoint y: 83, endPoint x: 541, endPoint y: 81, distance: 104.9
click at [541, 81] on div "CNS: 700 6069 4900 3861" at bounding box center [527, 84] width 222 height 12
copy div "700 6069 4900 3861"
click at [524, 372] on div "Resumo × Josefa Maria da Silva CNS: 700 6069 4900 3861 Idade: 58 anos Celular/W…" at bounding box center [570, 275] width 1140 height 550
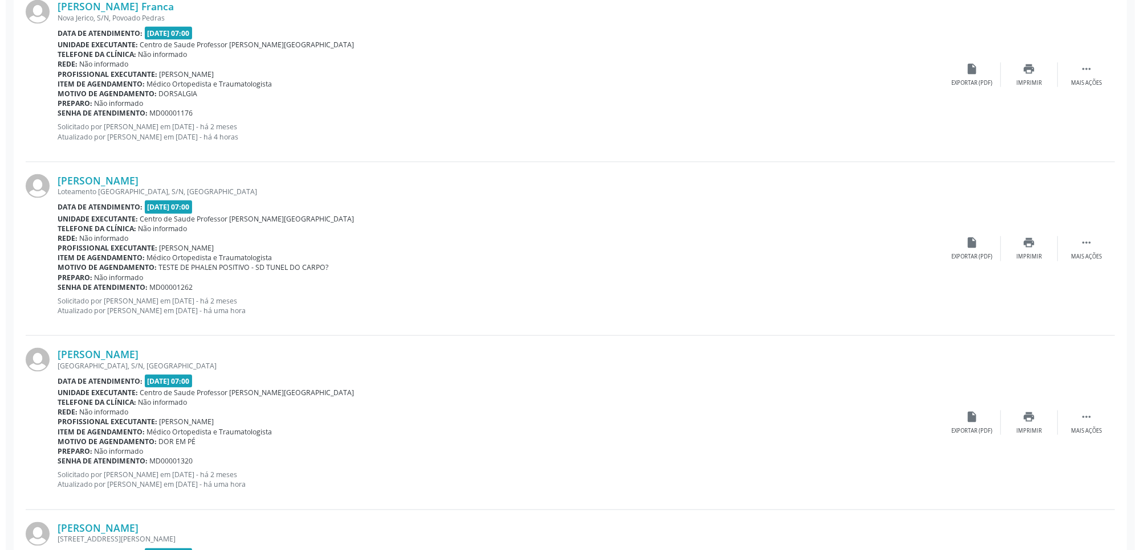
scroll to position [1765, 0]
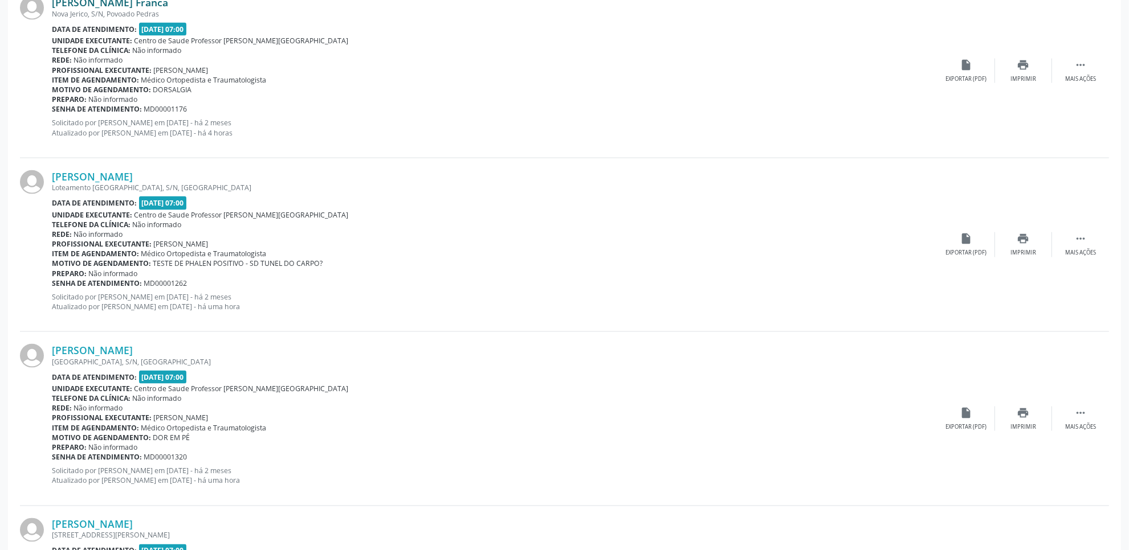
click at [149, 5] on link "[PERSON_NAME] Franca" at bounding box center [110, 2] width 116 height 13
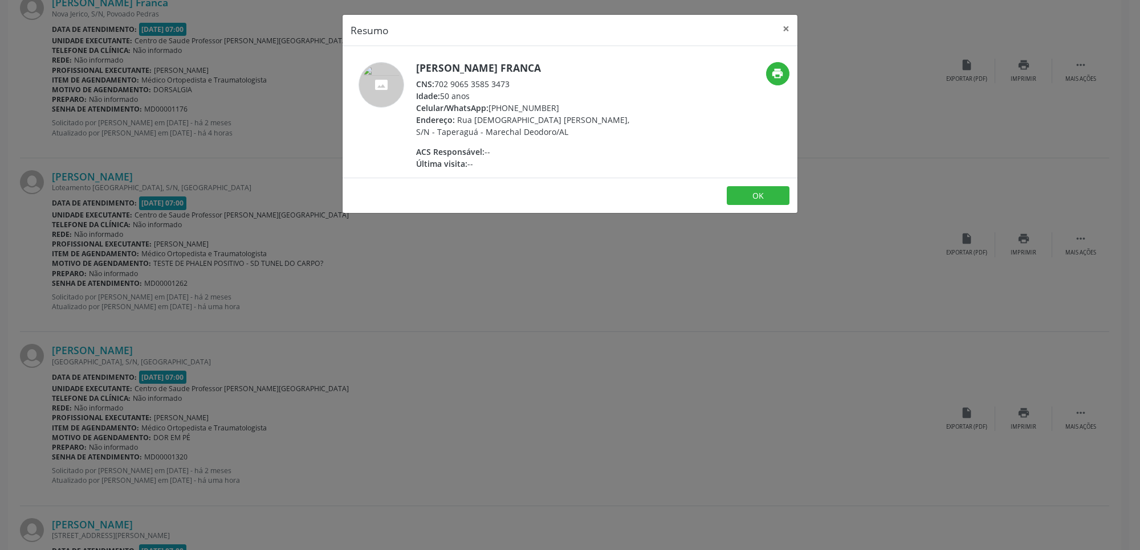
drag, startPoint x: 438, startPoint y: 80, endPoint x: 516, endPoint y: 84, distance: 78.7
click at [516, 84] on div "CNS: 702 9065 3585 3473" at bounding box center [527, 84] width 222 height 12
copy div "702 9065 3585 3473"
click at [426, 305] on div "Resumo × Arlene dos Santos Franca CNS: 702 9065 3585 3473 Idade: 50 anos Celula…" at bounding box center [570, 275] width 1140 height 550
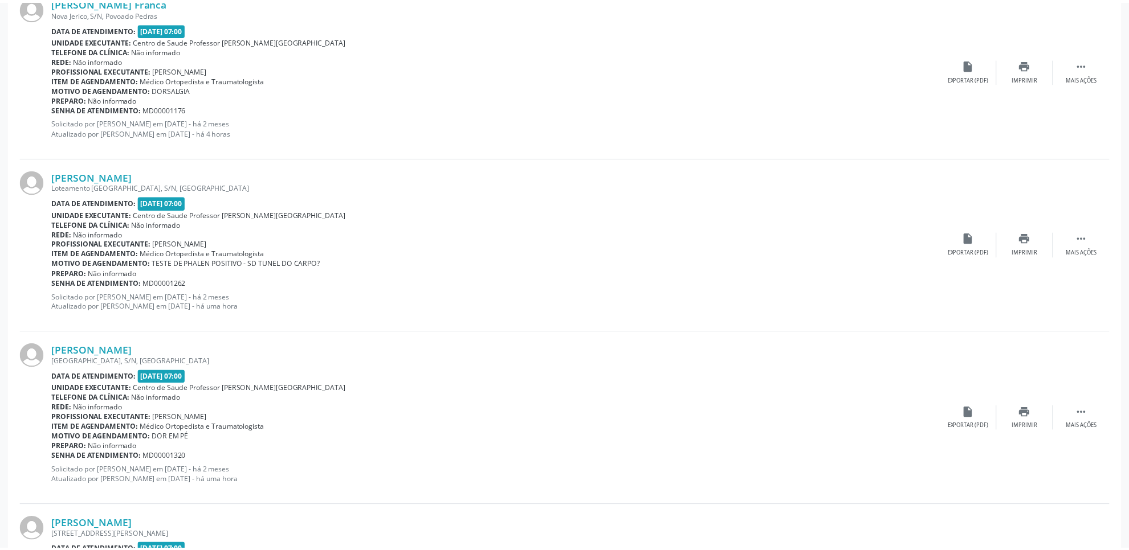
scroll to position [1762, 0]
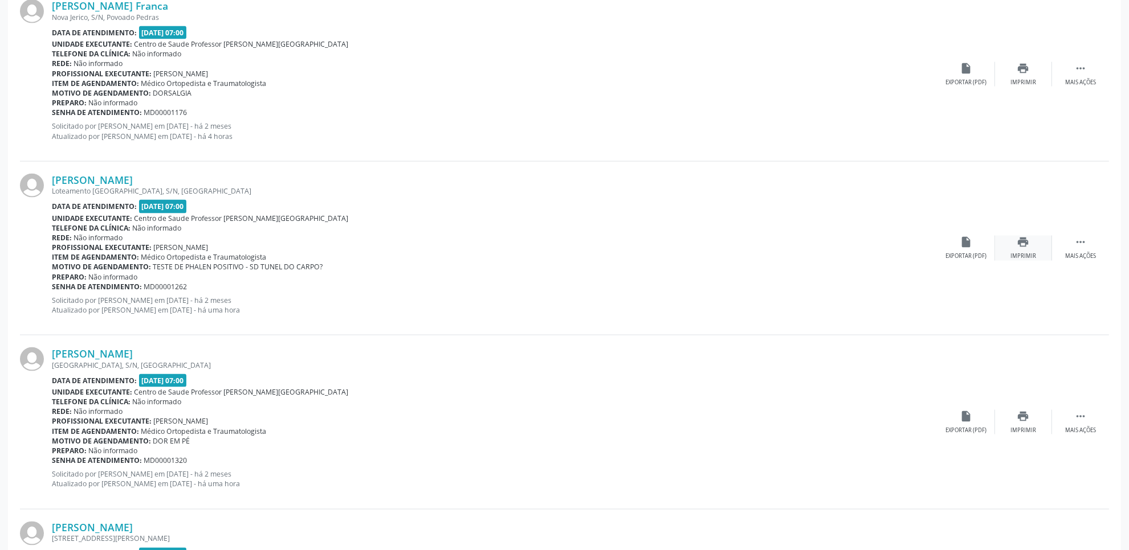
click at [1023, 252] on div "Imprimir" at bounding box center [1023, 256] width 26 height 8
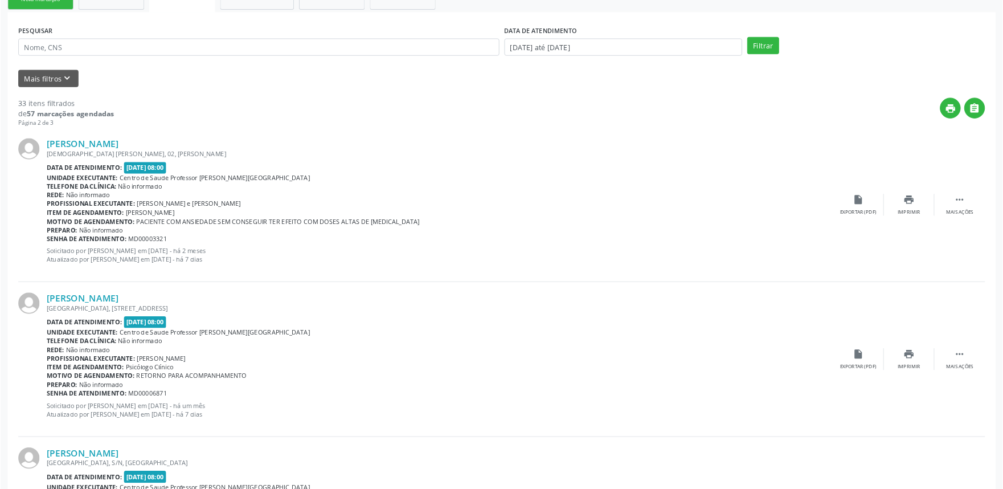
scroll to position [0, 0]
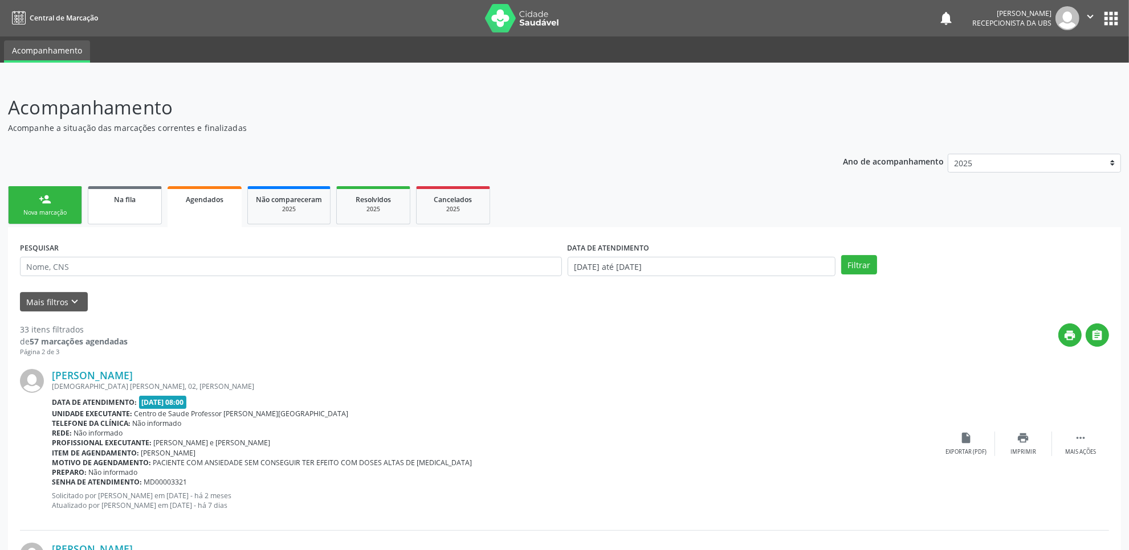
click at [105, 203] on div "Na fila" at bounding box center [124, 199] width 57 height 12
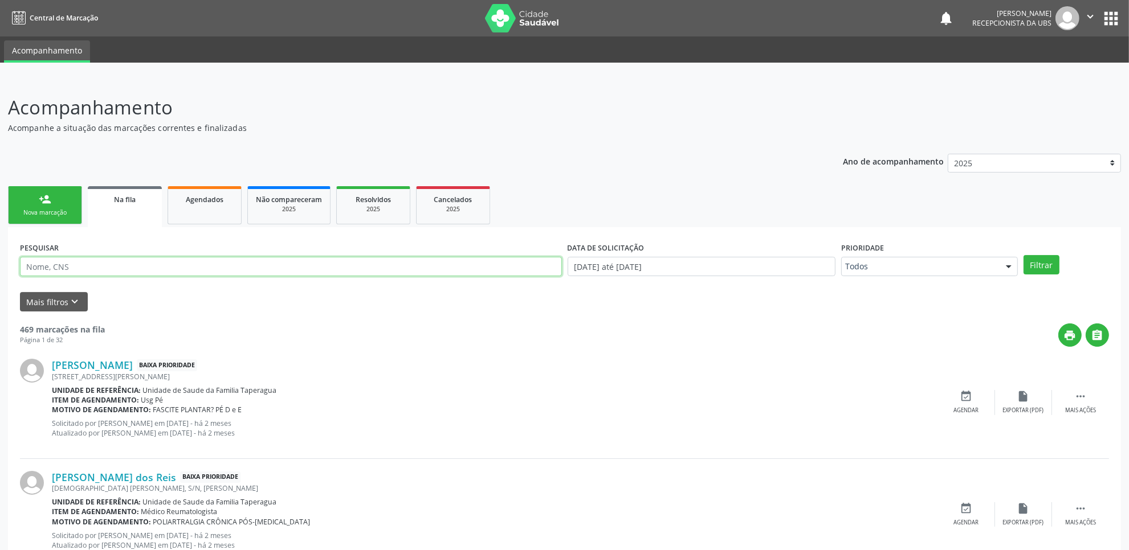
click at [231, 266] on input "text" at bounding box center [291, 266] width 542 height 19
type input "705208456289977"
click at [1023, 255] on button "Filtrar" at bounding box center [1041, 264] width 36 height 19
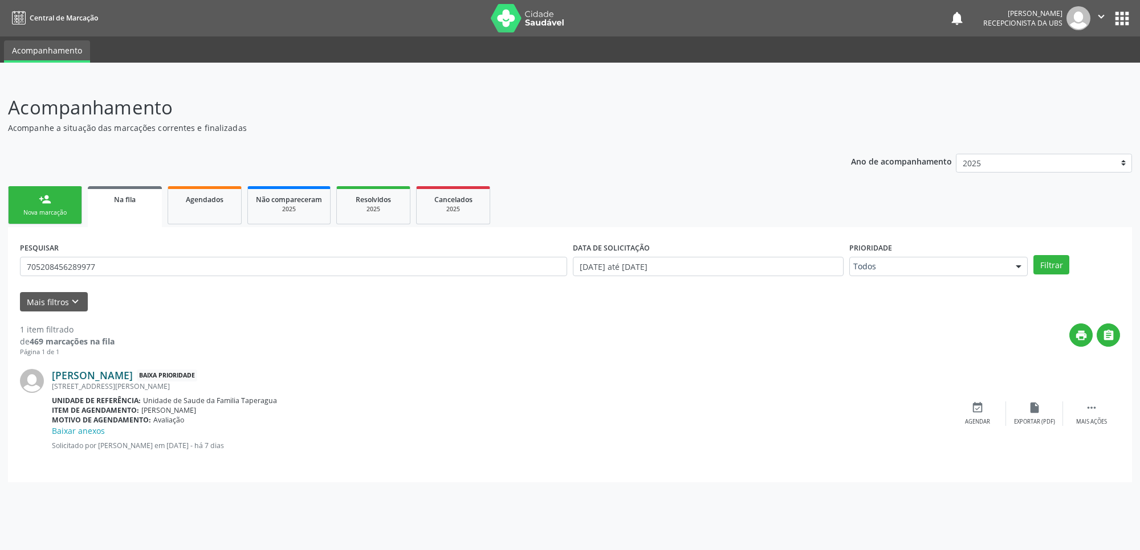
click at [133, 377] on link "Marcelo Dias dos Santos" at bounding box center [92, 375] width 81 height 13
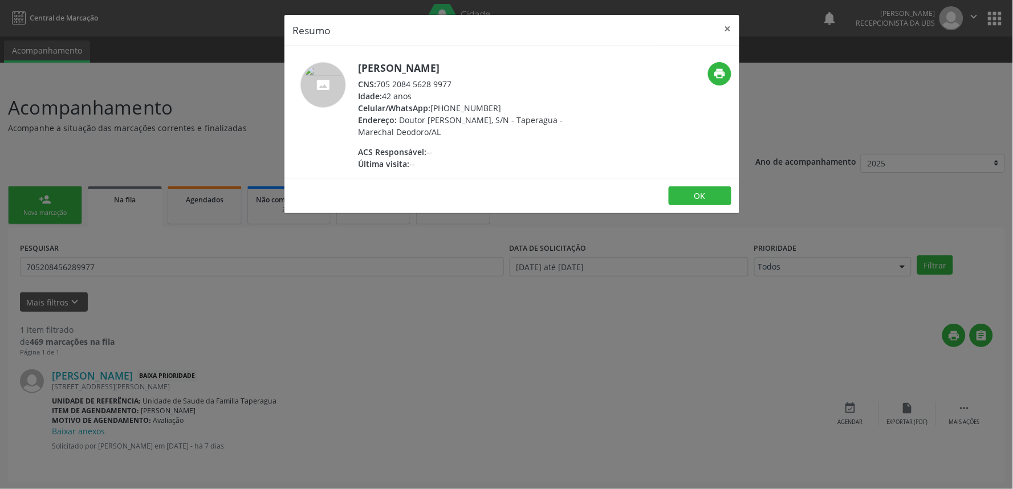
click at [827, 91] on div "Resumo × Marcelo Dias dos Santos CNS: 705 2084 5628 9977 Idade: 42 anos Celular…" at bounding box center [506, 244] width 1013 height 489
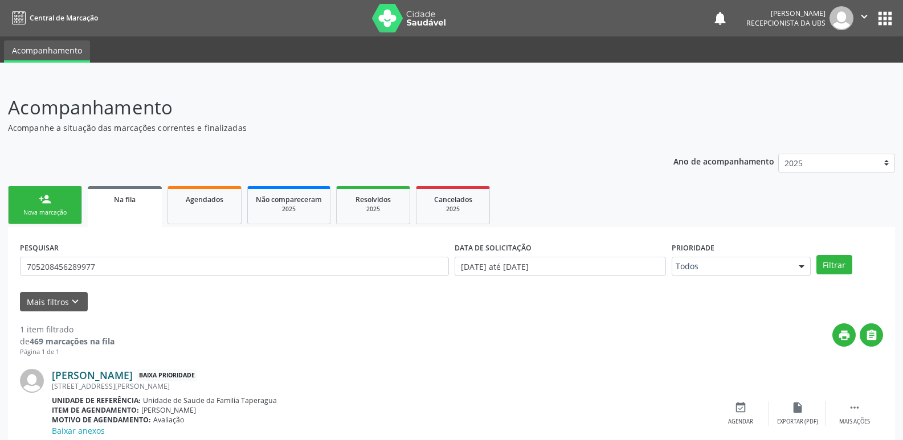
click at [91, 380] on link "Marcelo Dias dos Santos" at bounding box center [92, 375] width 81 height 13
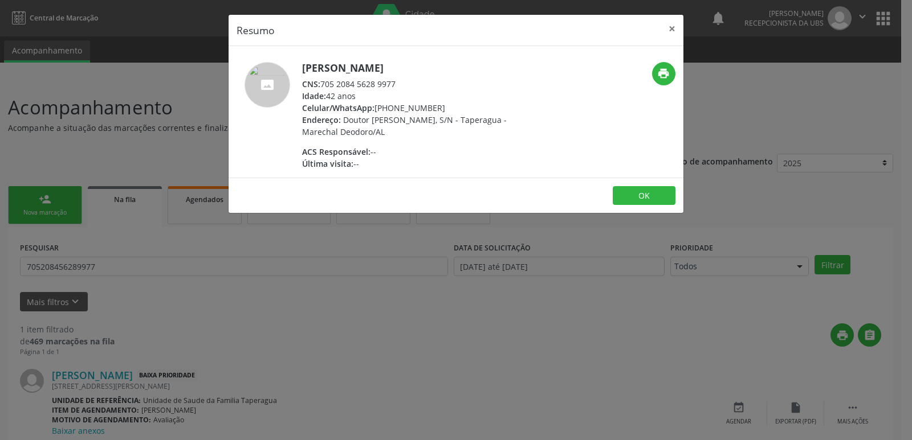
click at [395, 330] on div "Resumo × Marcelo Dias dos Santos CNS: 705 2084 5628 9977 Idade: 42 anos Celular…" at bounding box center [456, 220] width 912 height 440
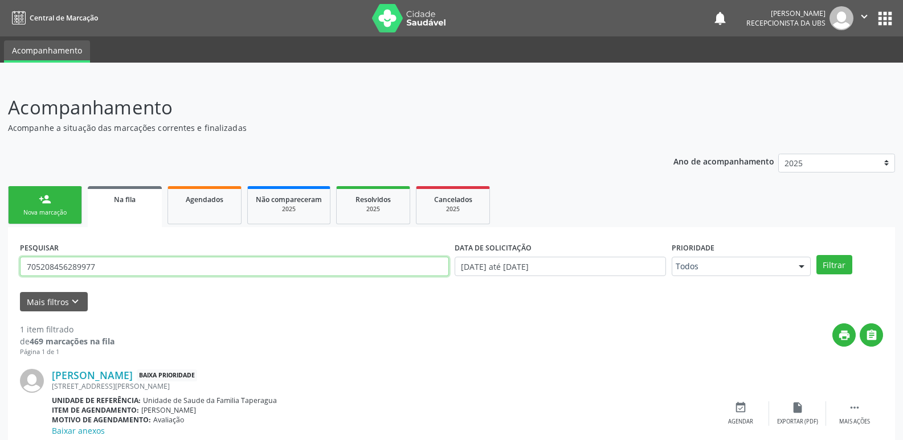
click at [153, 267] on input "705208456289977" at bounding box center [234, 266] width 429 height 19
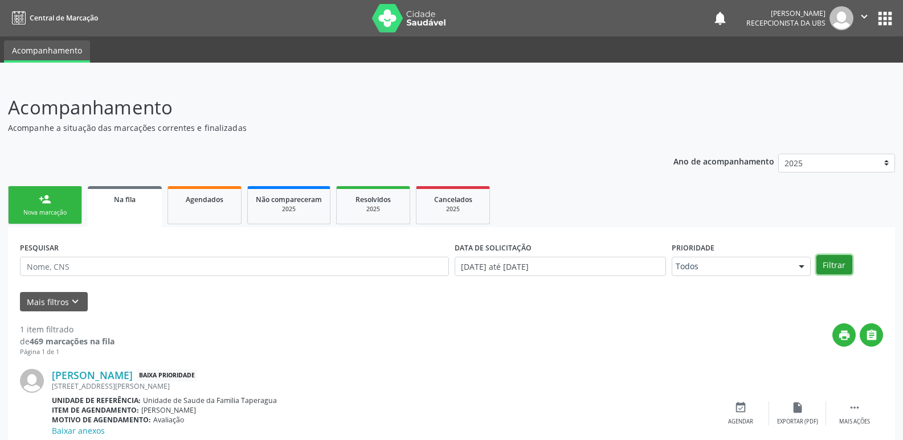
click at [832, 270] on button "Filtrar" at bounding box center [835, 264] width 36 height 19
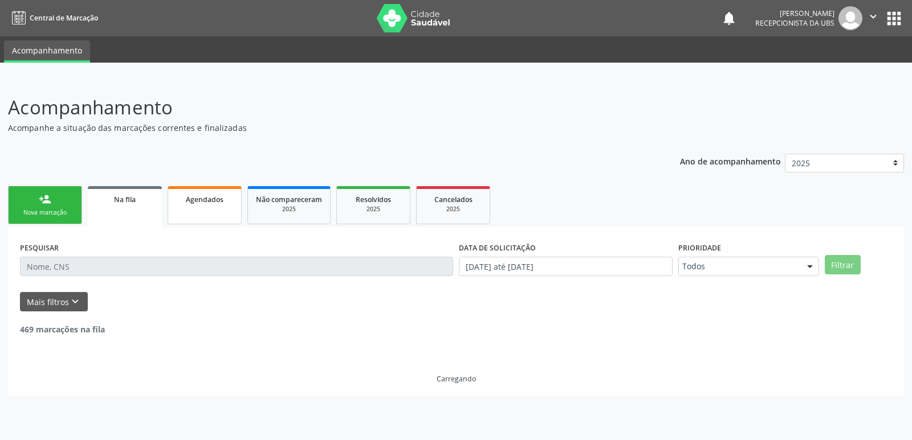
click at [205, 194] on div "Agendados" at bounding box center [204, 199] width 57 height 12
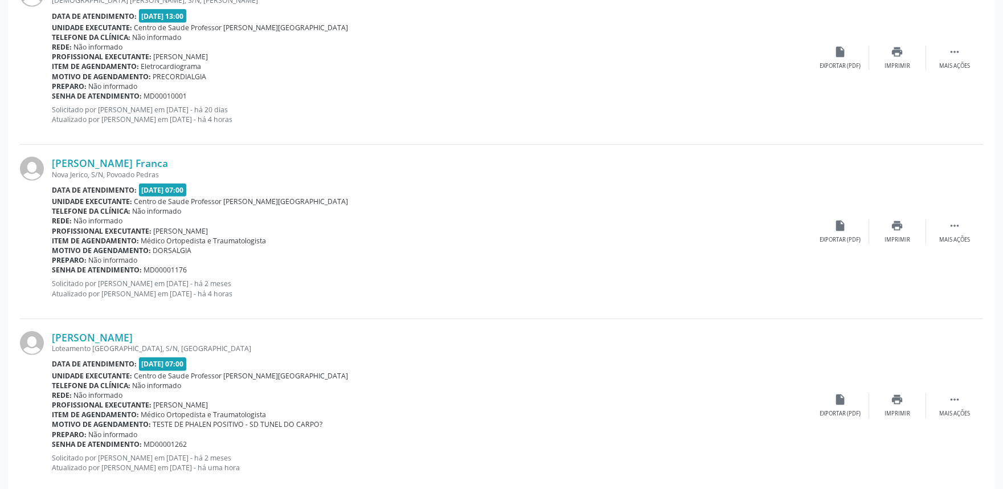
scroll to position [1576, 0]
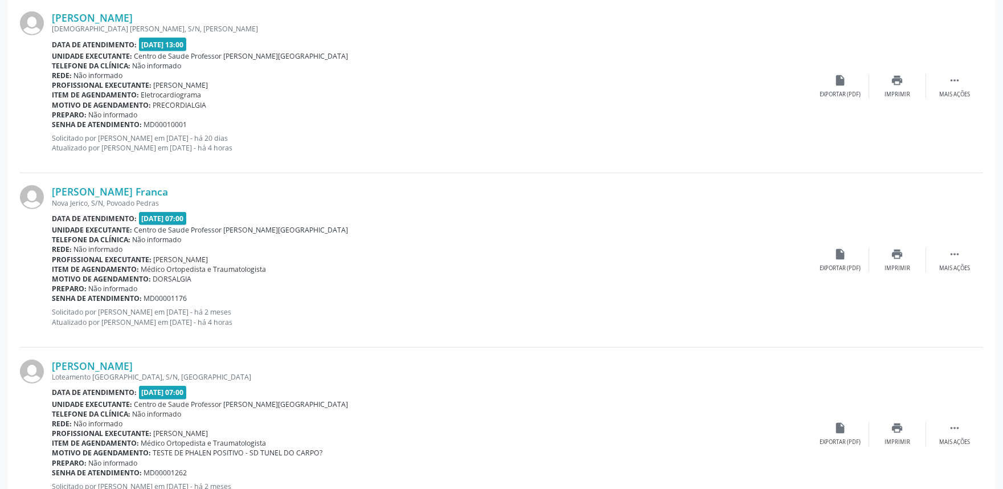
click at [978, 305] on div "Arlene dos Santos Franca Nova Jerico, S/N, Povoado Pedras Data de atendimento: …" at bounding box center [502, 260] width 964 height 174
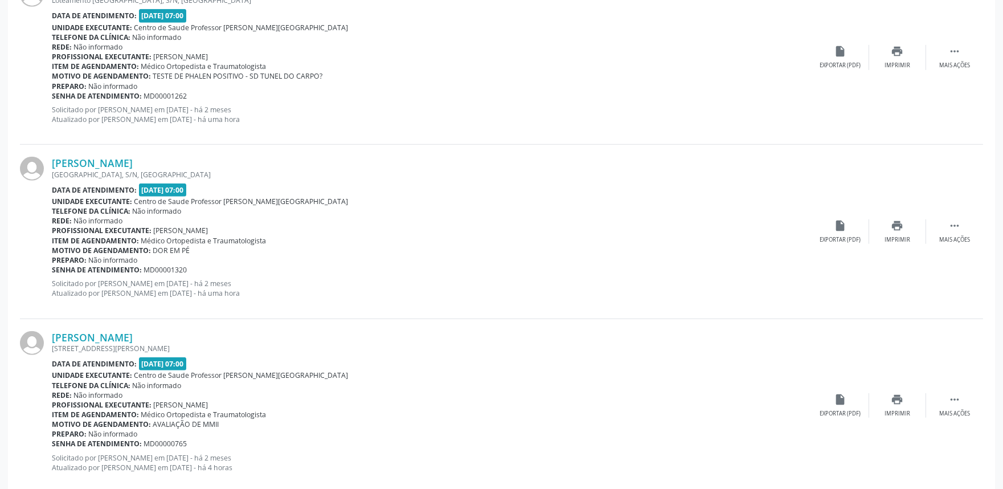
scroll to position [1965, 0]
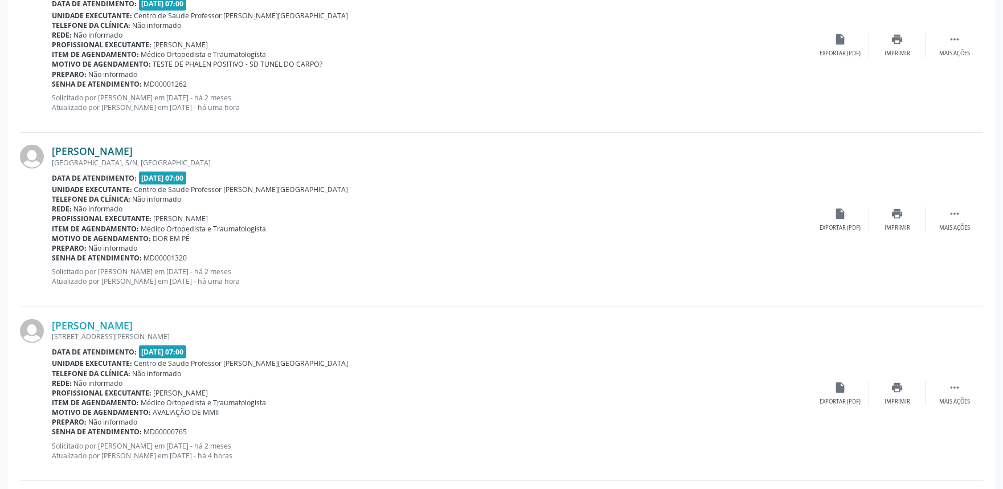
click at [129, 153] on link "[PERSON_NAME]" at bounding box center [92, 151] width 81 height 13
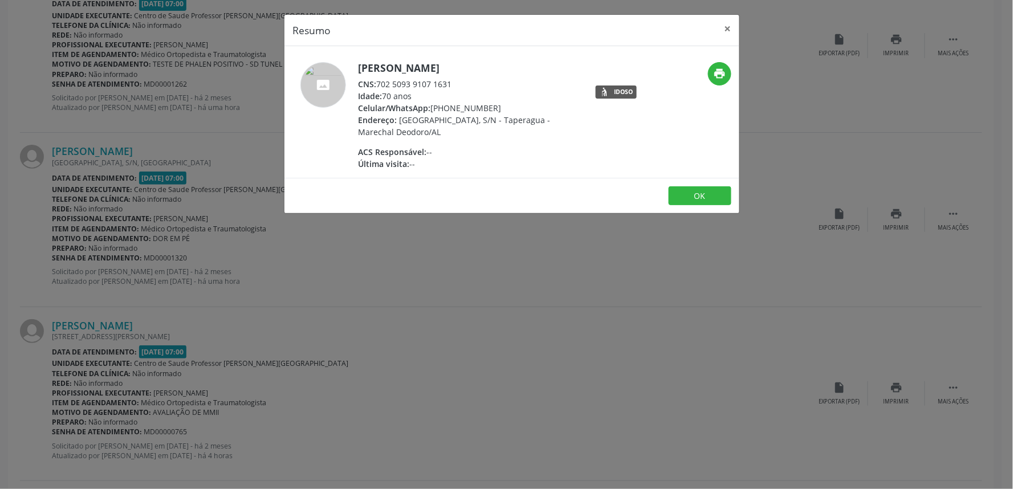
drag, startPoint x: 378, startPoint y: 83, endPoint x: 468, endPoint y: 88, distance: 89.6
click at [468, 88] on div "CNS: 702 5093 9107 1631" at bounding box center [469, 84] width 222 height 12
copy div "702 5093 9107 1631"
click at [611, 318] on div "Resumo × Maria Jose da Silva CNS: 702 5093 9107 1631 Idade: 70 anos Celular/Wha…" at bounding box center [506, 244] width 1013 height 489
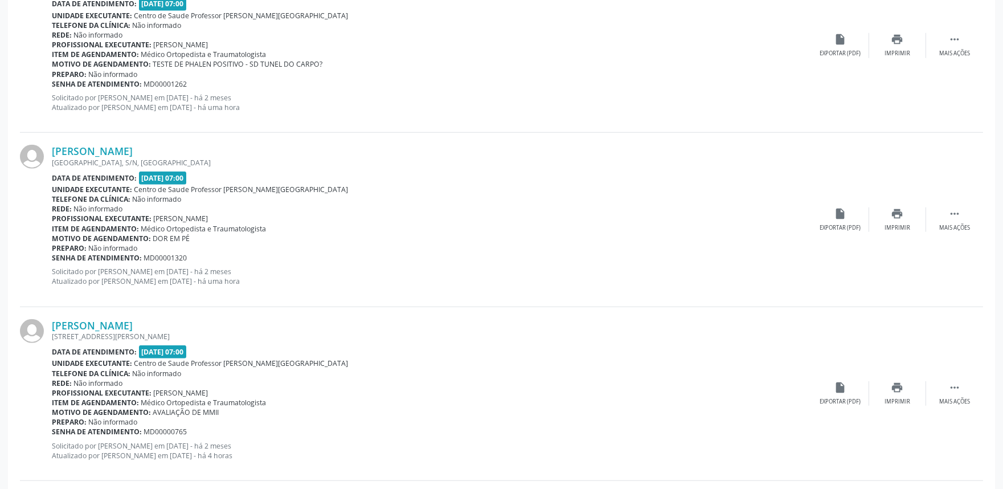
click at [899, 231] on div "Maria Jose da Silva Porto Grande, S/N, Taperagua Data de atendimento: 08/10/202…" at bounding box center [502, 220] width 964 height 174
click at [898, 224] on div "Imprimir" at bounding box center [898, 228] width 26 height 8
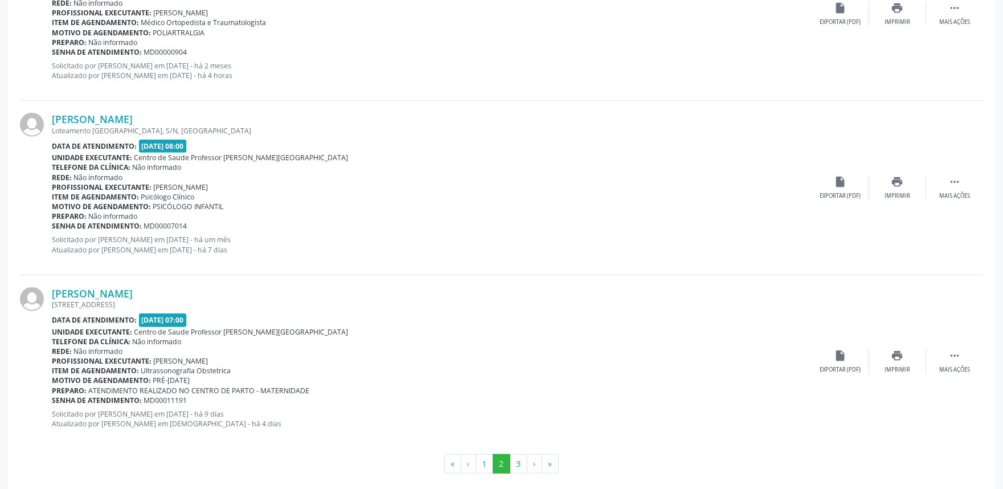
scroll to position [2531, 0]
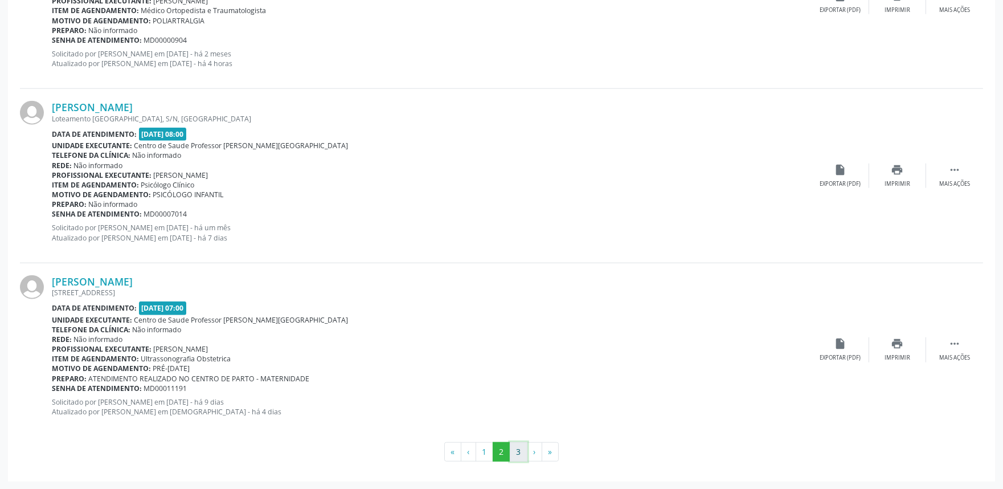
click at [521, 447] on button "3" at bounding box center [519, 451] width 18 height 19
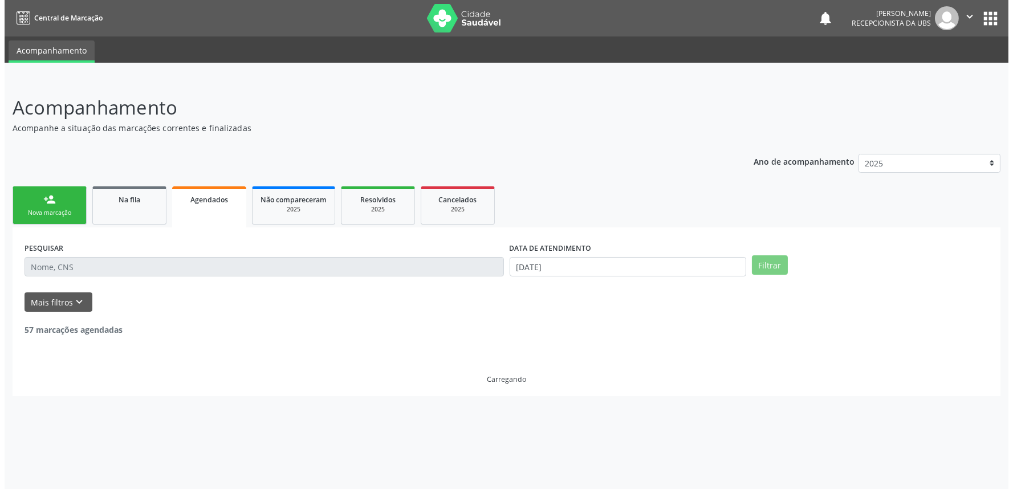
scroll to position [0, 0]
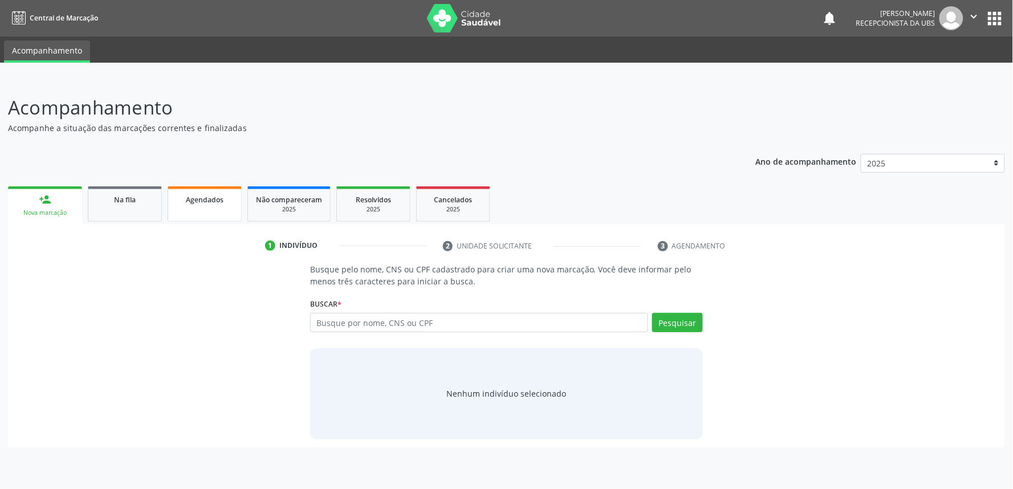
click at [221, 217] on link "Agendados" at bounding box center [205, 203] width 74 height 35
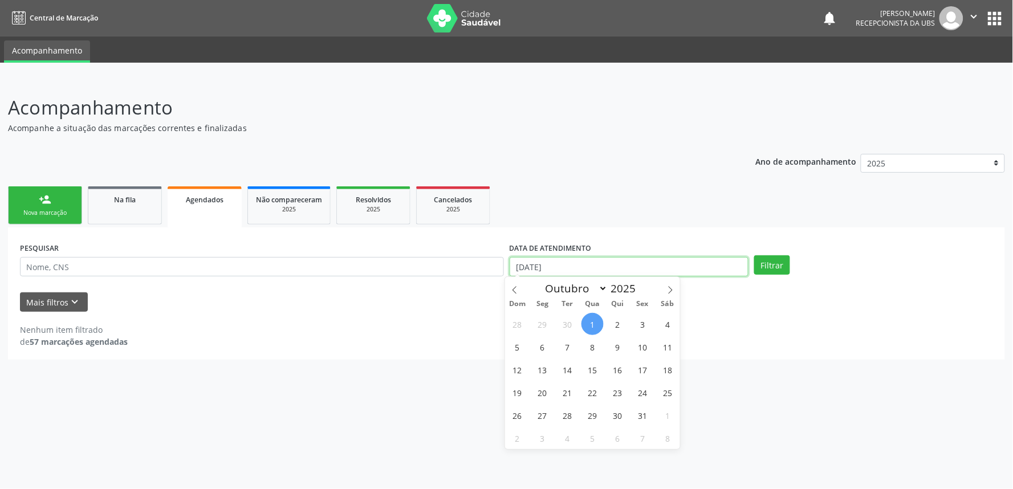
click at [545, 269] on input "[DATE]" at bounding box center [628, 266] width 239 height 19
click at [594, 325] on span "1" at bounding box center [592, 324] width 22 height 22
type input "[DATE]"
click at [670, 292] on icon at bounding box center [670, 290] width 8 height 8
select select "10"
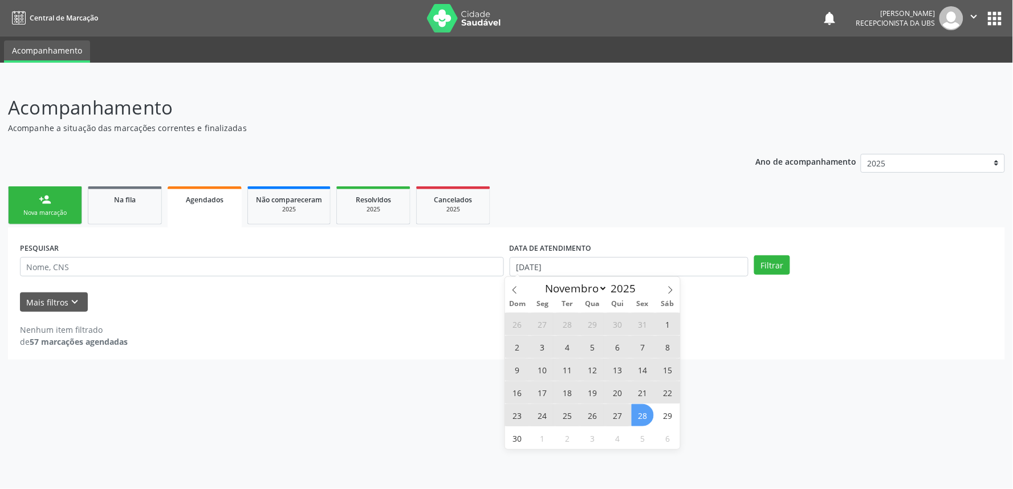
click at [644, 418] on span "28" at bounding box center [642, 415] width 22 height 22
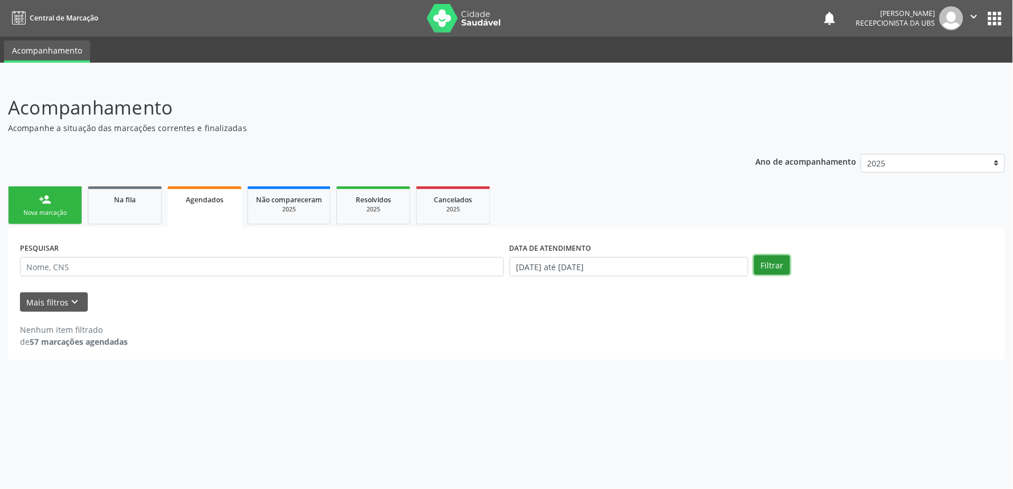
click at [766, 258] on button "Filtrar" at bounding box center [772, 264] width 36 height 19
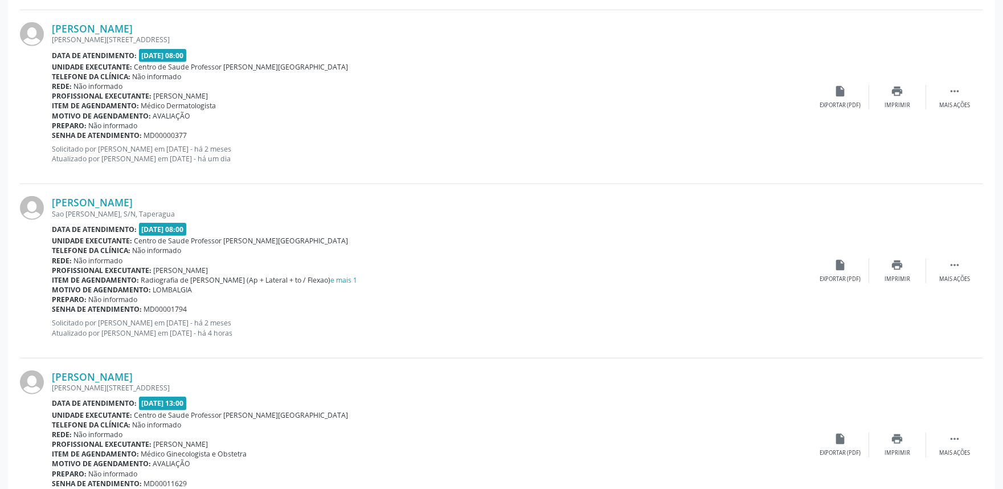
scroll to position [2542, 0]
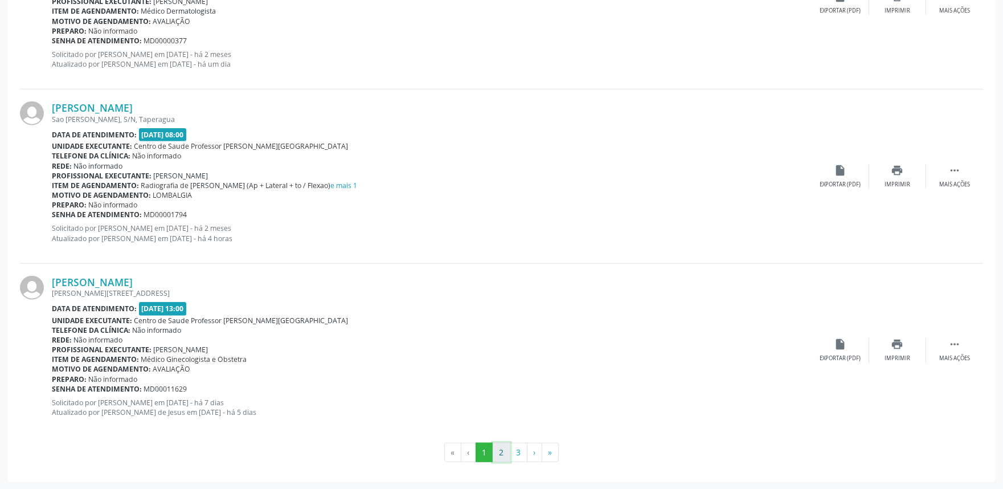
click at [503, 460] on button "2" at bounding box center [502, 452] width 18 height 19
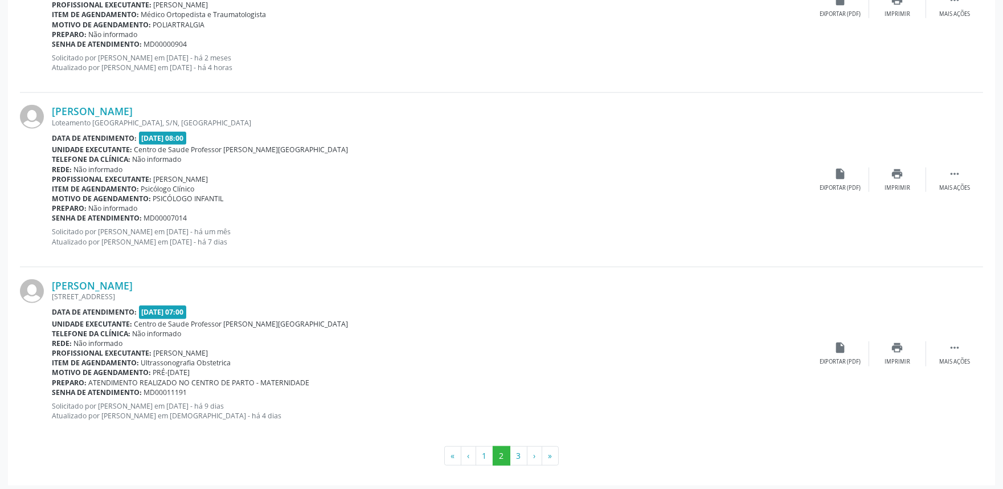
scroll to position [2531, 0]
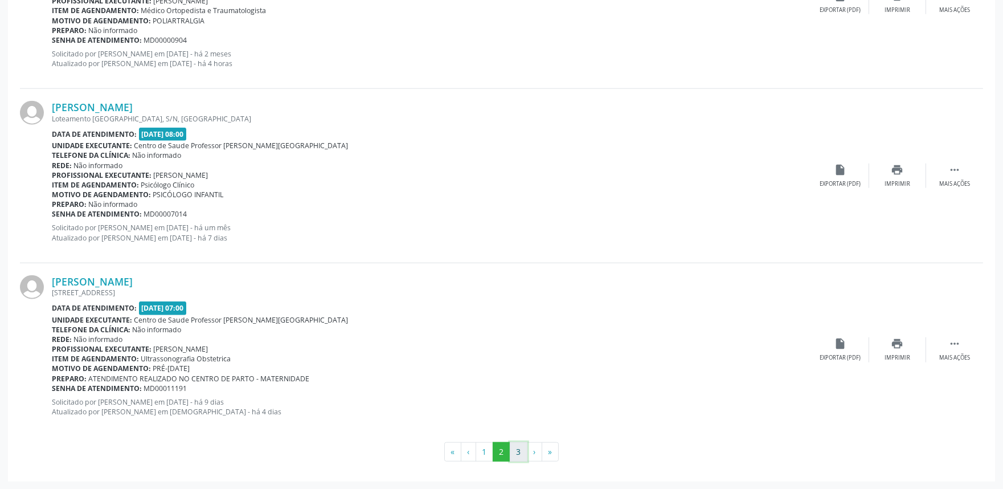
click at [516, 444] on button "3" at bounding box center [519, 451] width 18 height 19
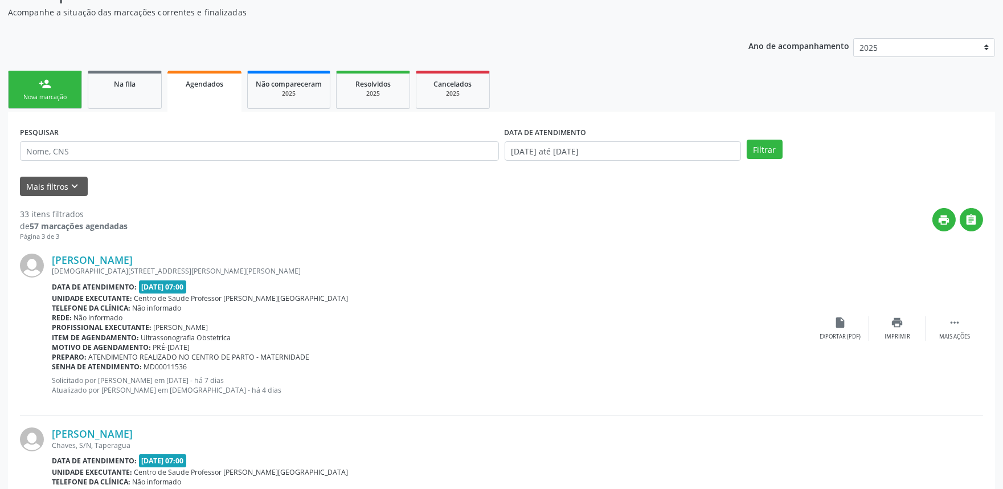
scroll to position [0, 0]
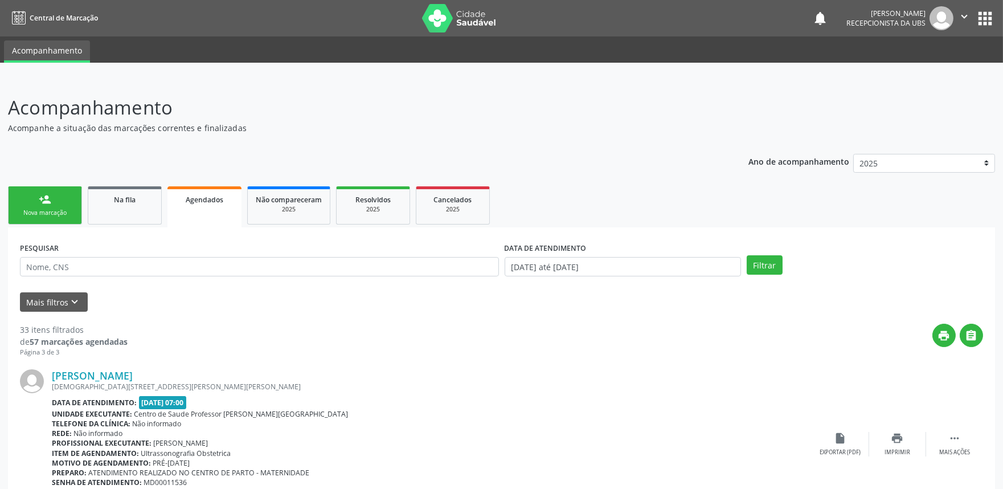
click at [970, 18] on icon "" at bounding box center [964, 16] width 13 height 13
click at [929, 66] on link "Sair" at bounding box center [935, 70] width 79 height 16
